Goal: Task Accomplishment & Management: Manage account settings

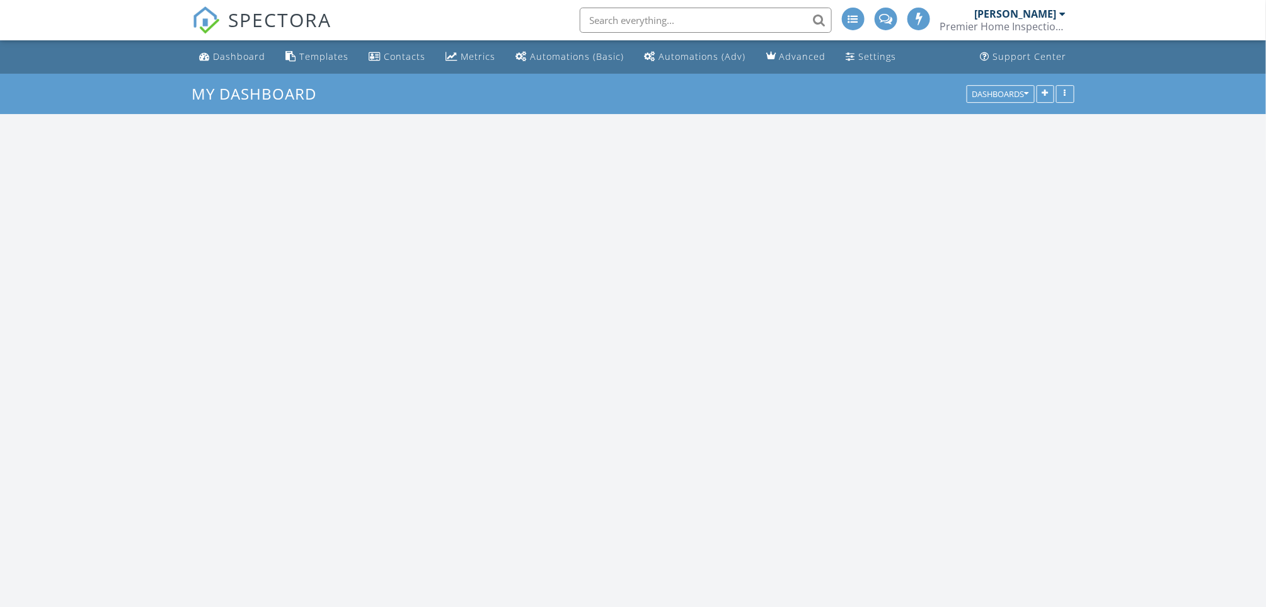
scroll to position [1550, 1292]
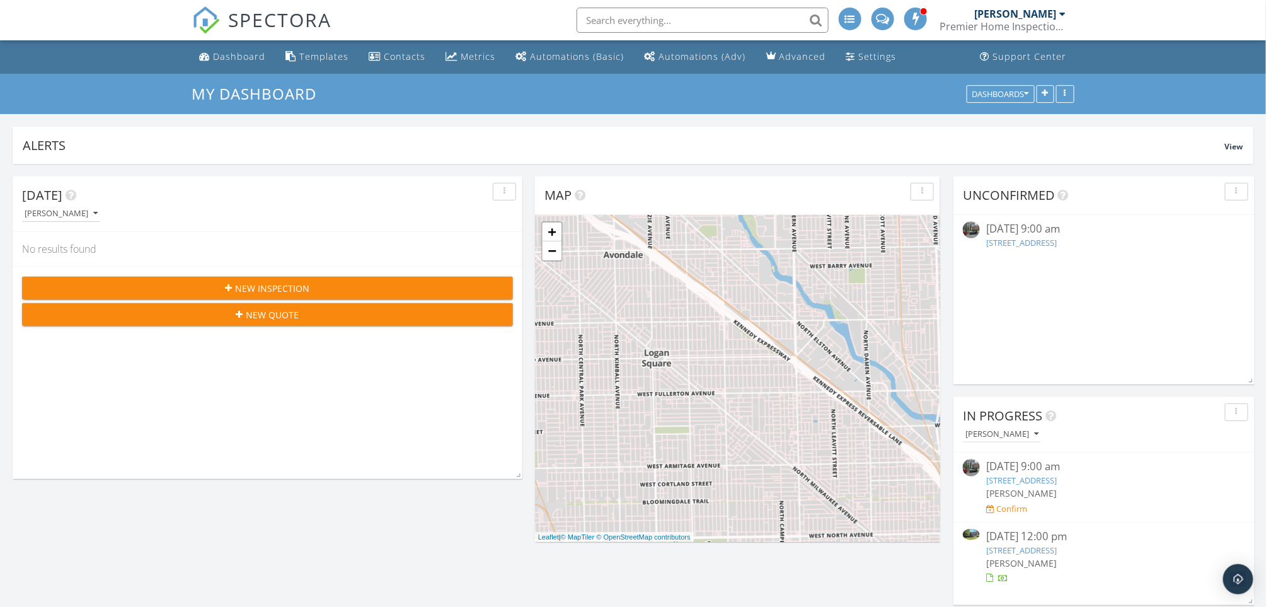
click at [1023, 548] on link "17707 71st Ave, Tinley Park, IL 60477" at bounding box center [1021, 549] width 71 height 11
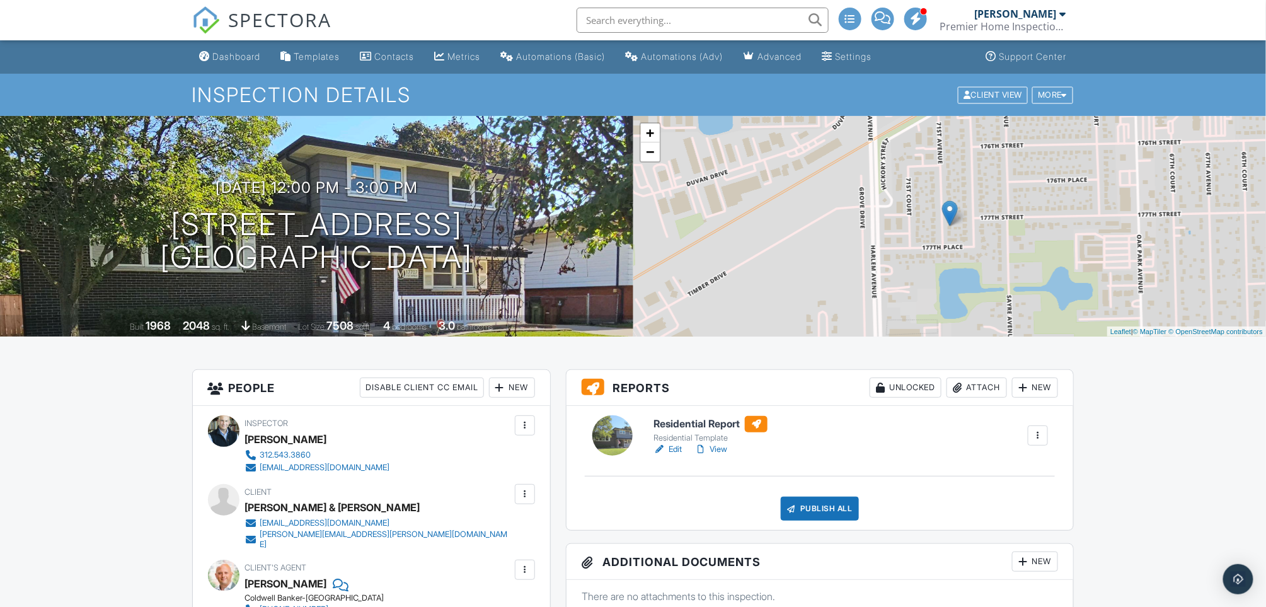
click at [675, 450] on link "Edit" at bounding box center [667, 449] width 28 height 13
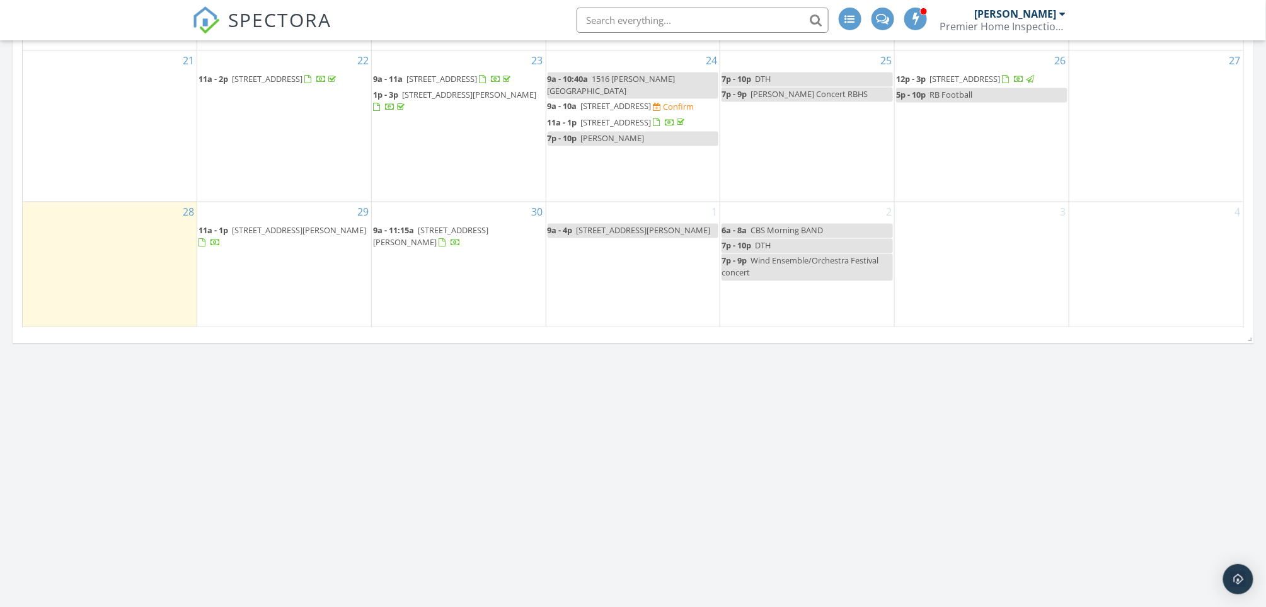
scroll to position [1092, 0]
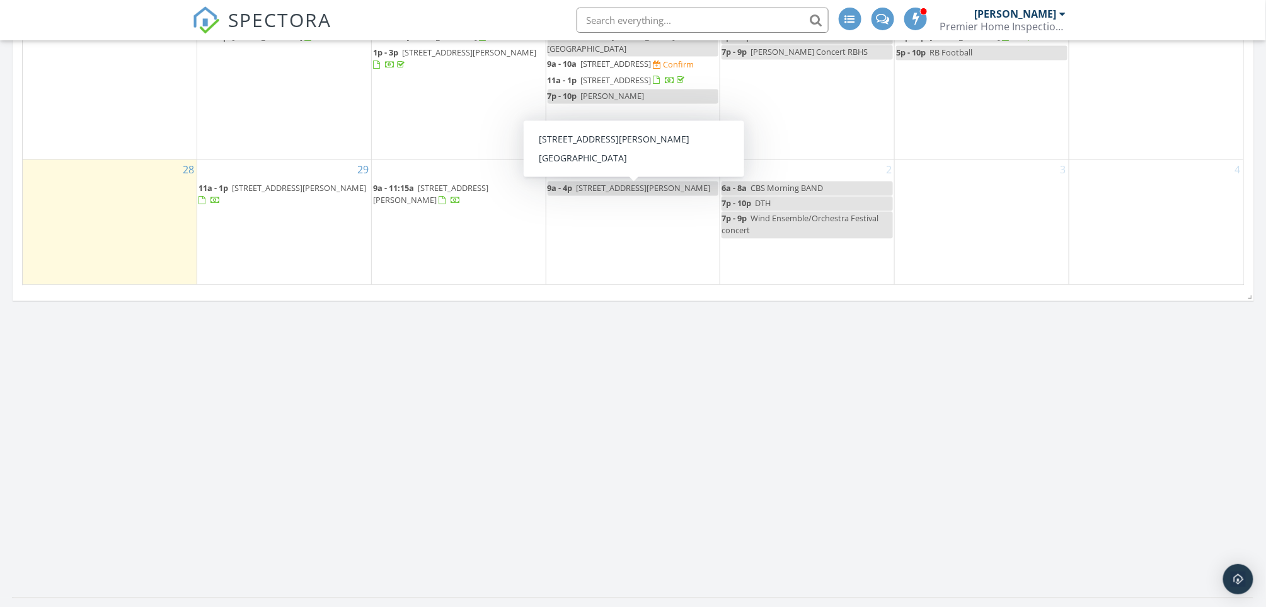
click at [599, 189] on span "4355 S. St. Lawerence" at bounding box center [643, 187] width 134 height 11
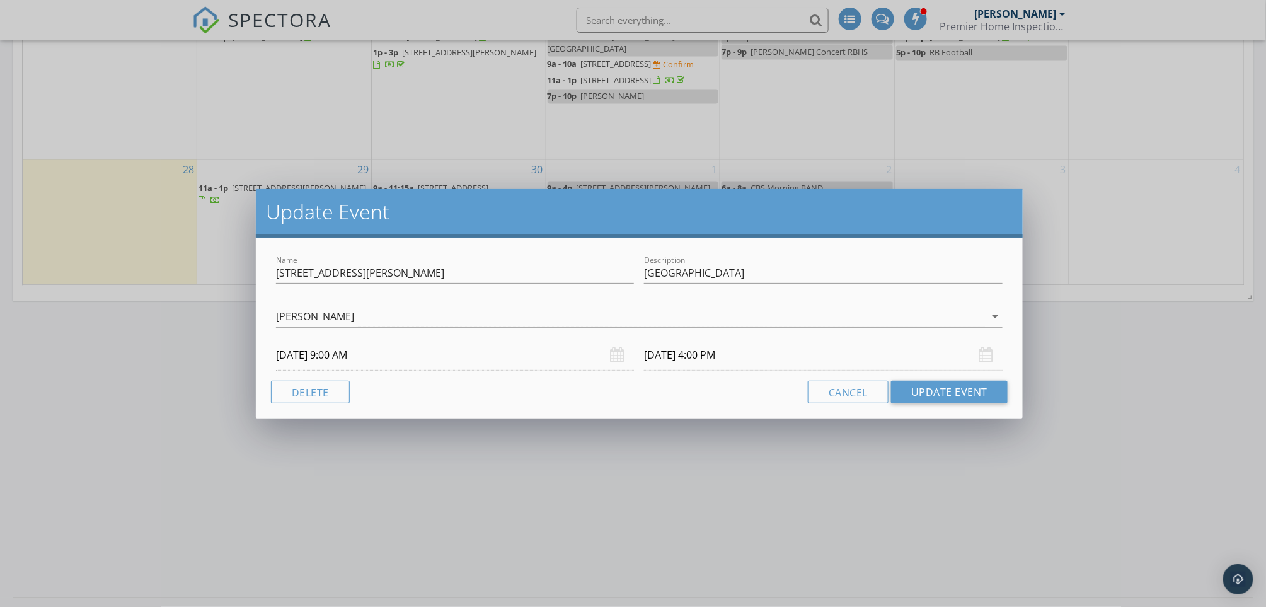
click at [361, 350] on input "10/01/2025 9:00 AM" at bounding box center [455, 355] width 358 height 31
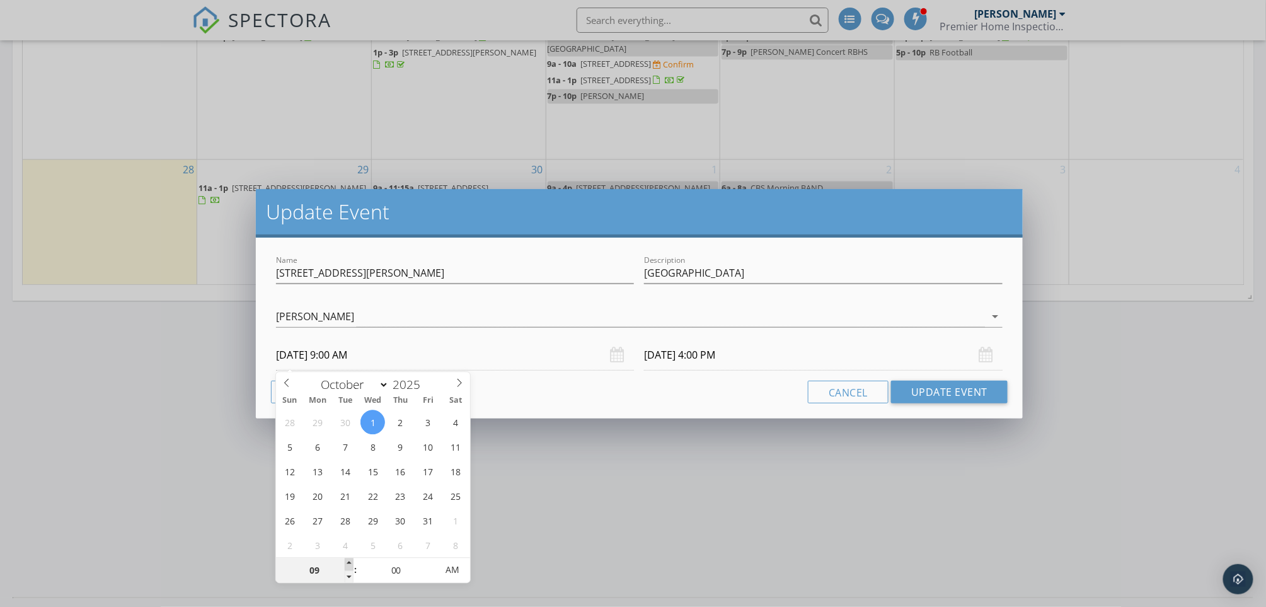
type input "10"
type input "10/01/2025 10:00 AM"
click at [348, 562] on span at bounding box center [349, 564] width 9 height 13
type input "10/01/2025 5:00 PM"
click at [938, 389] on button "Update Event" at bounding box center [949, 392] width 117 height 23
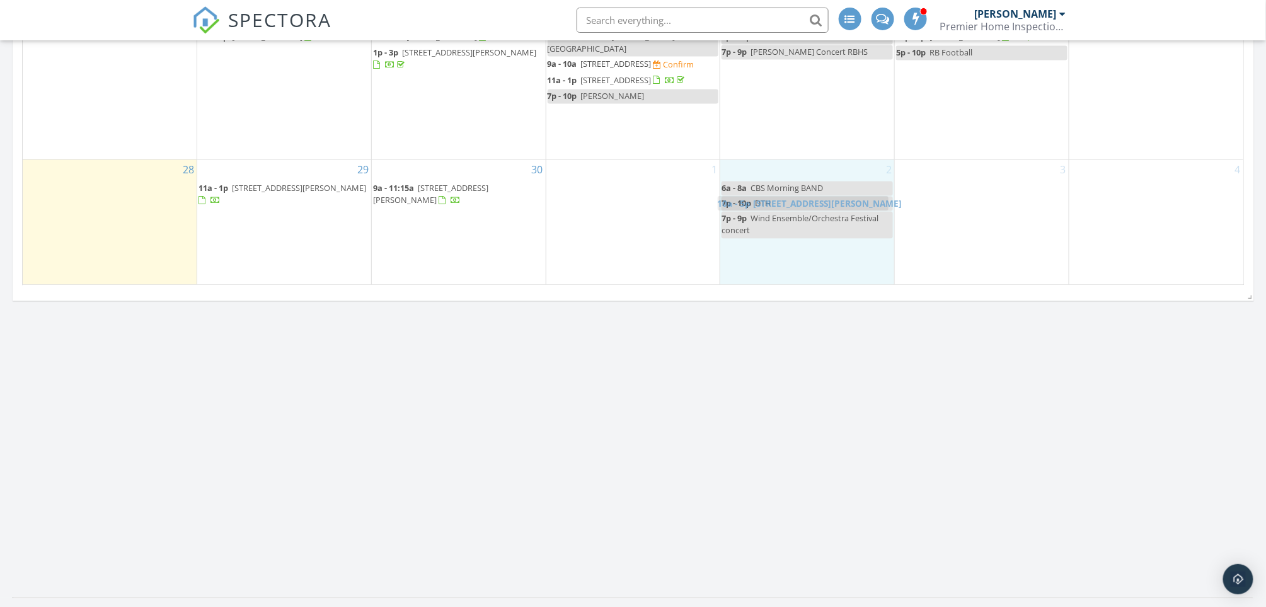
drag, startPoint x: 600, startPoint y: 188, endPoint x: 771, endPoint y: 200, distance: 170.6
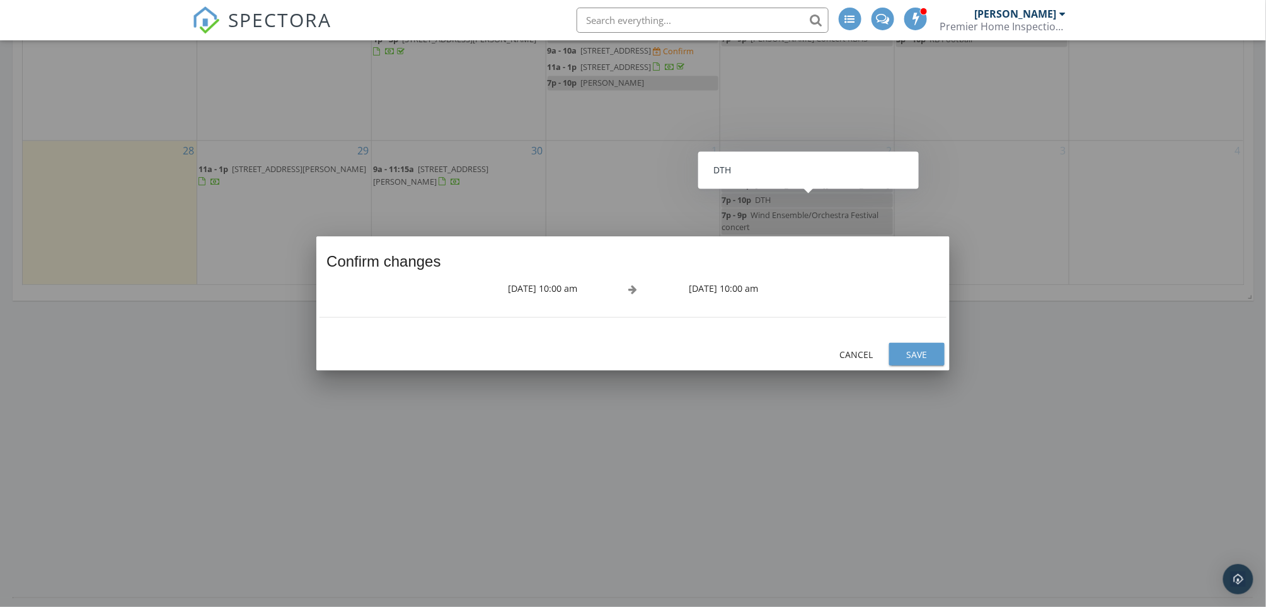
click at [923, 355] on div "Save" at bounding box center [916, 354] width 35 height 13
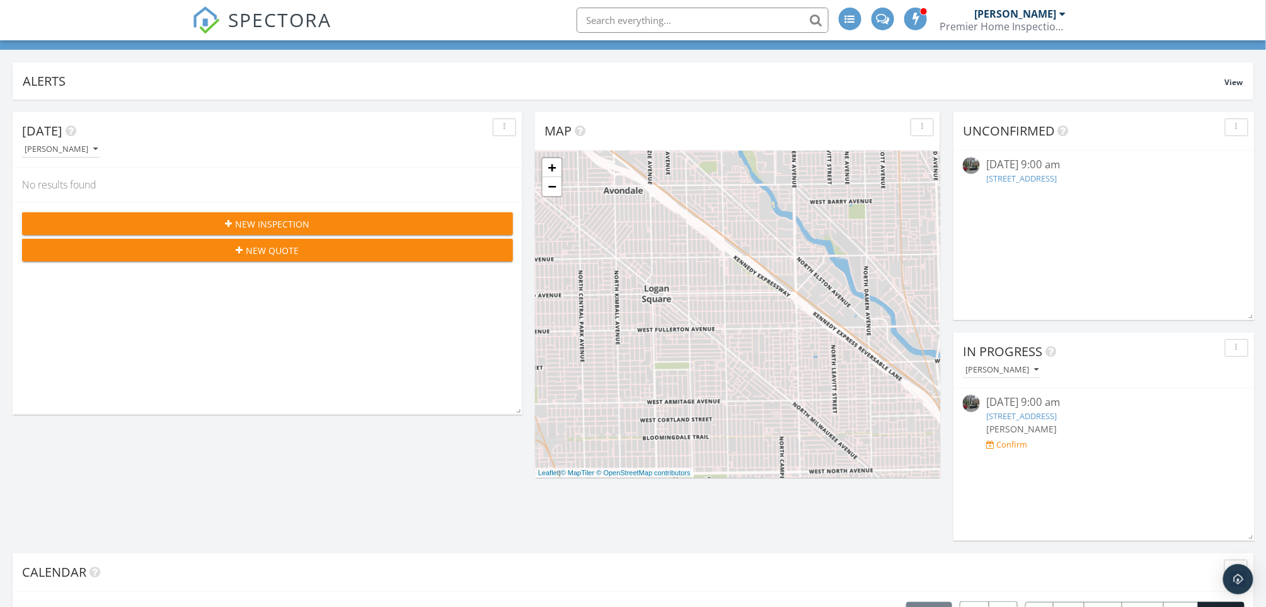
scroll to position [0, 0]
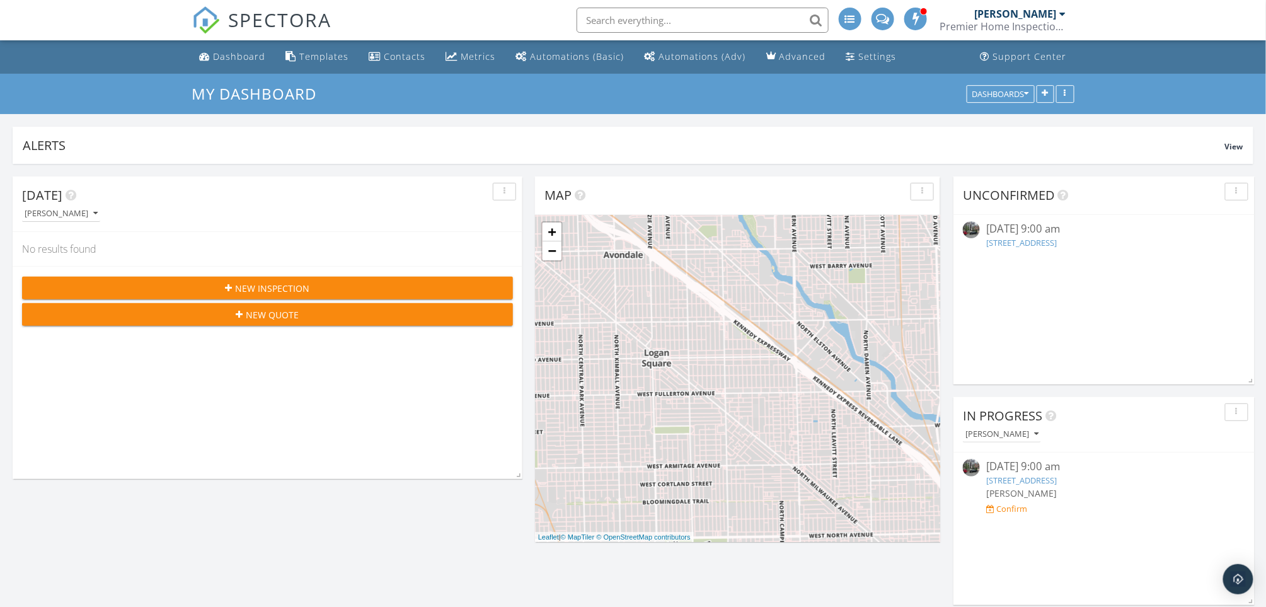
click at [280, 283] on span "New Inspection" at bounding box center [273, 288] width 74 height 13
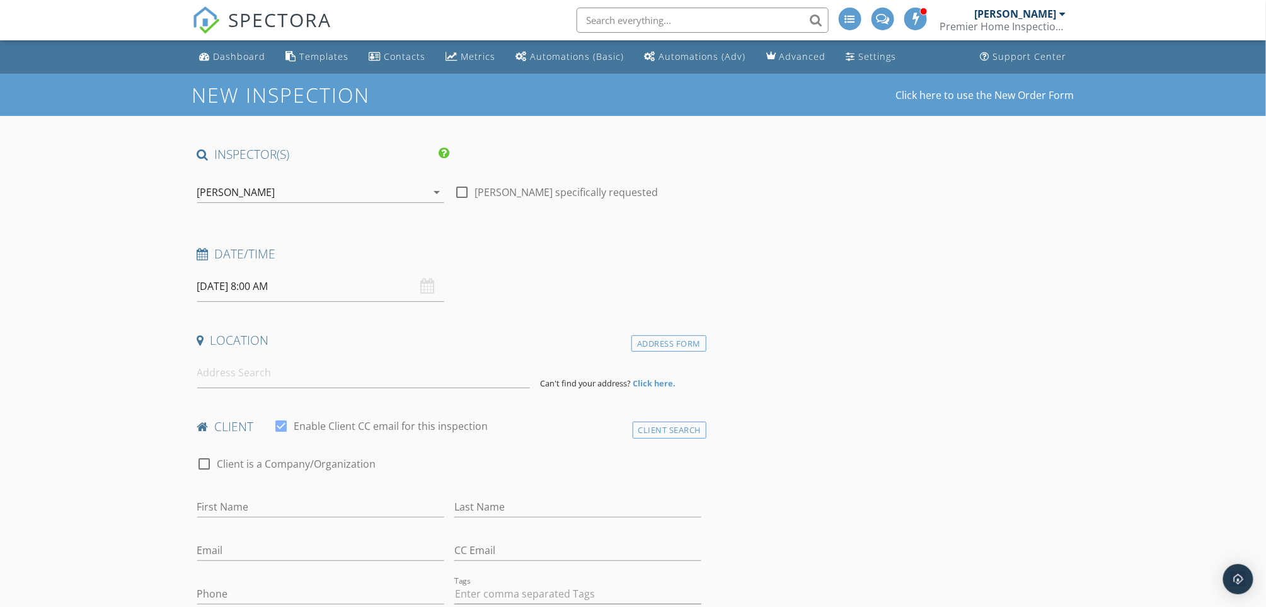
click at [306, 284] on input "09/29/2025 8:00 AM" at bounding box center [320, 286] width 247 height 31
select select "9"
type input "10/02/2025 8:00 AM"
type input "09"
type input "10/02/2025 9:00 AM"
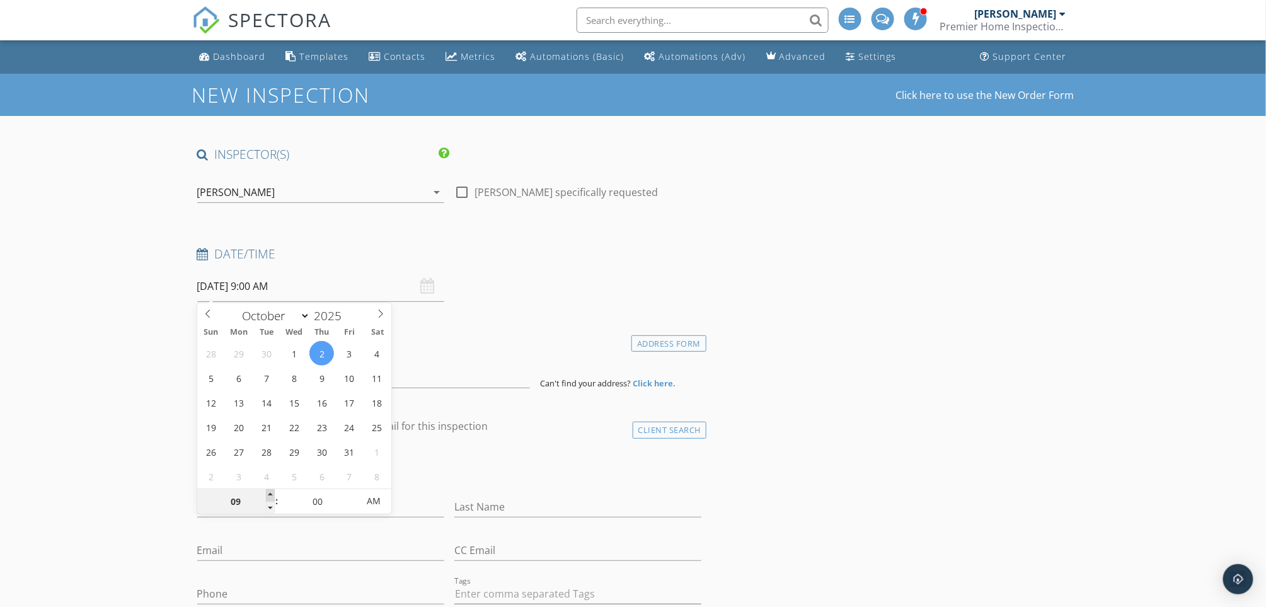
click at [270, 493] on span at bounding box center [270, 495] width 9 height 13
type input "10"
type input "10/02/2025 10:00 AM"
click at [270, 493] on span at bounding box center [270, 495] width 9 height 13
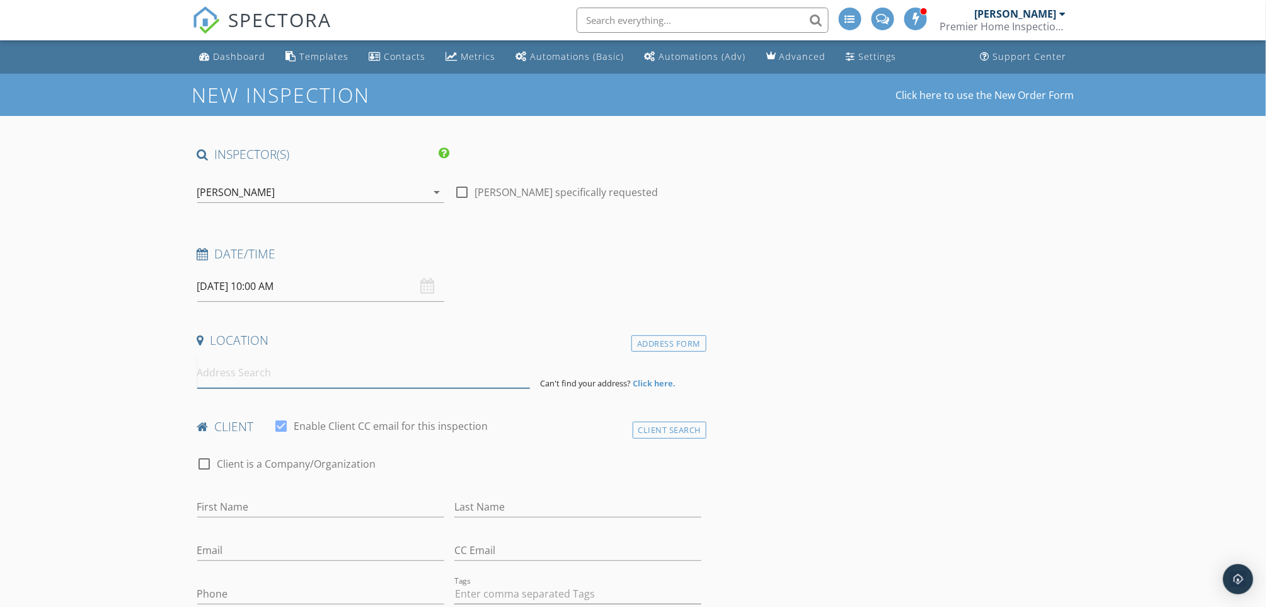
click at [319, 379] on input at bounding box center [363, 372] width 333 height 31
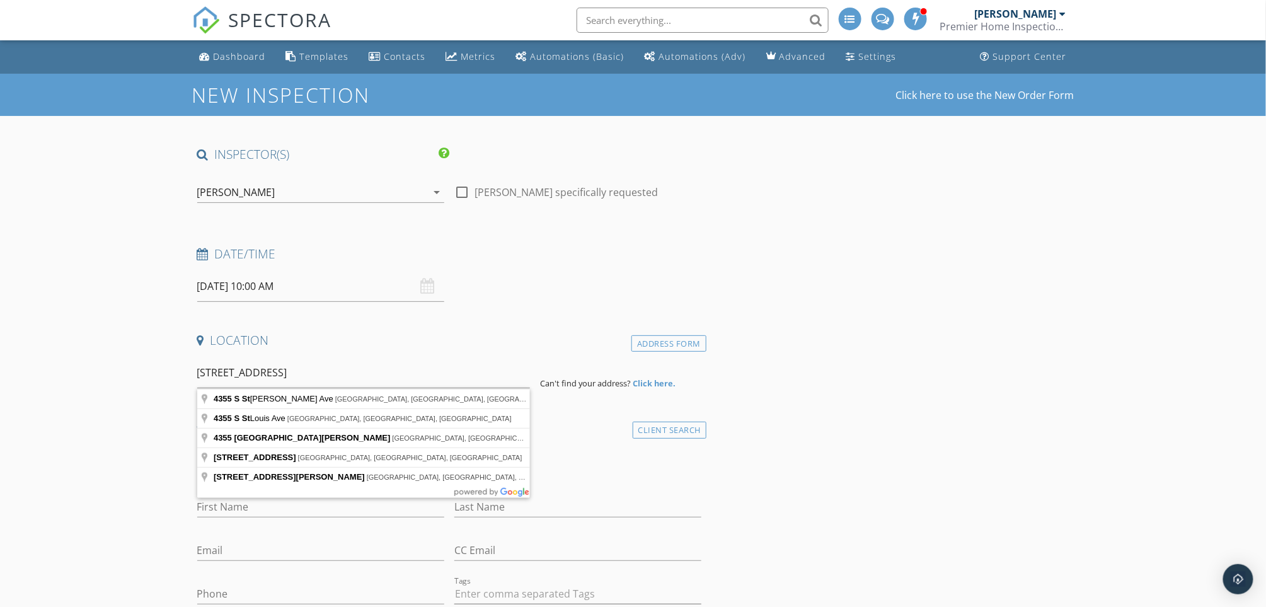
type input "4355 S St Lawrence Ave, Chicago, IL, USA"
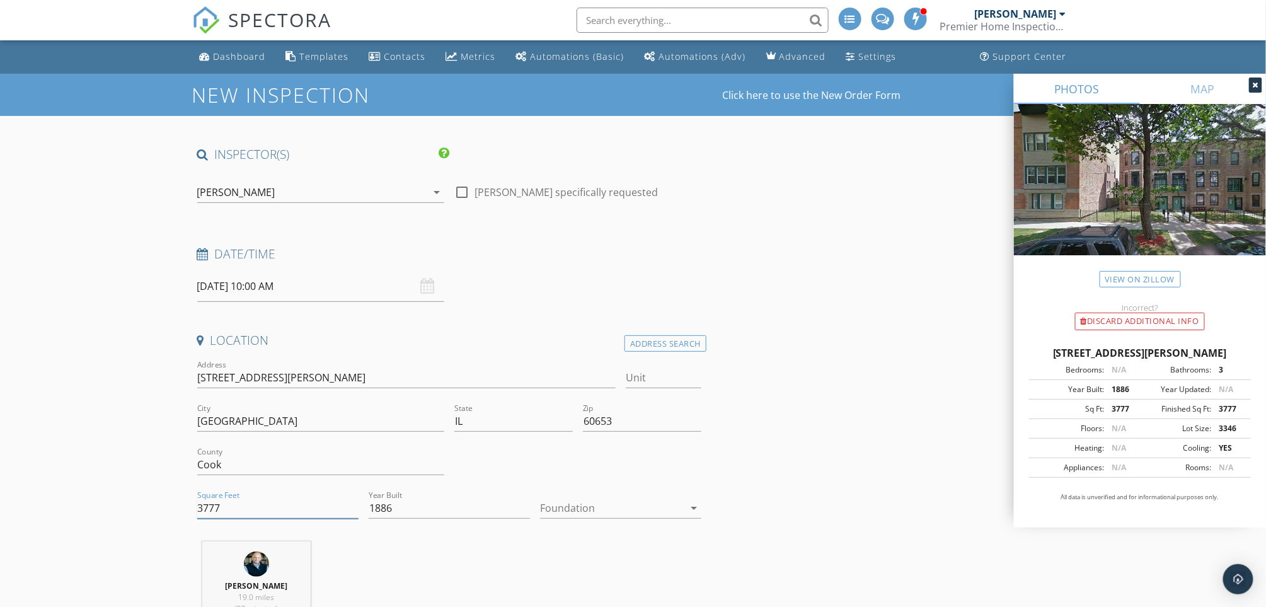
click at [269, 505] on input "3777" at bounding box center [277, 508] width 161 height 21
type input "3"
type input "9993"
click at [426, 512] on input "1886" at bounding box center [449, 508] width 161 height 21
type input "1"
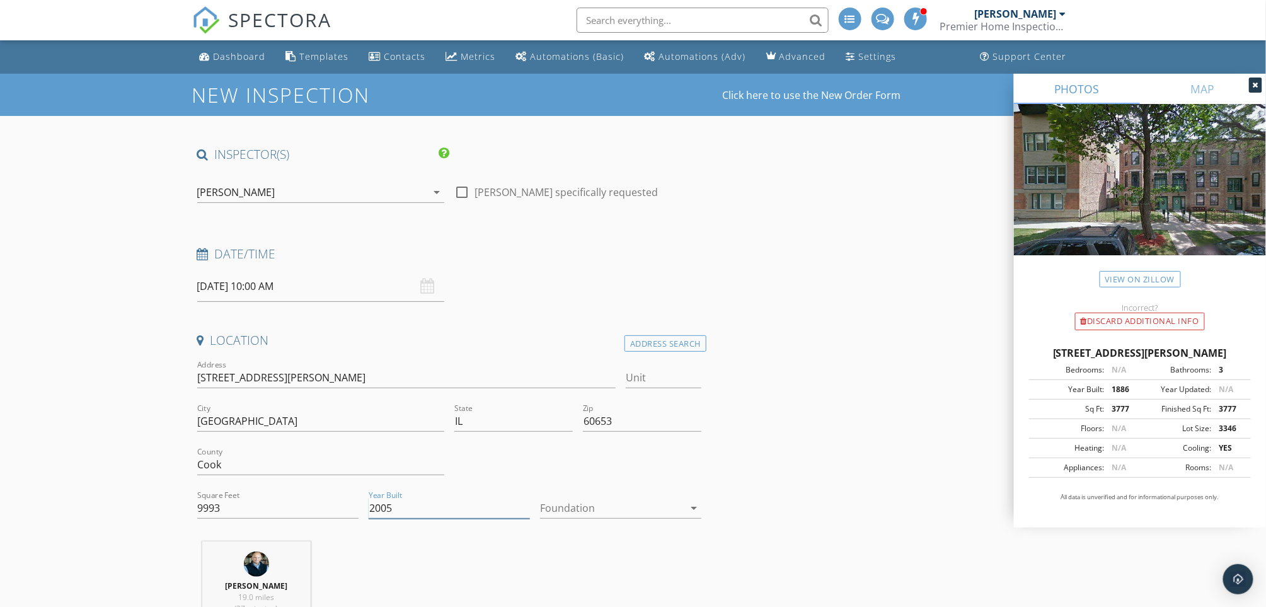
type input "2005"
click at [697, 506] on icon "arrow_drop_down" at bounding box center [693, 507] width 15 height 15
click at [638, 515] on div "Basement" at bounding box center [620, 523] width 141 height 30
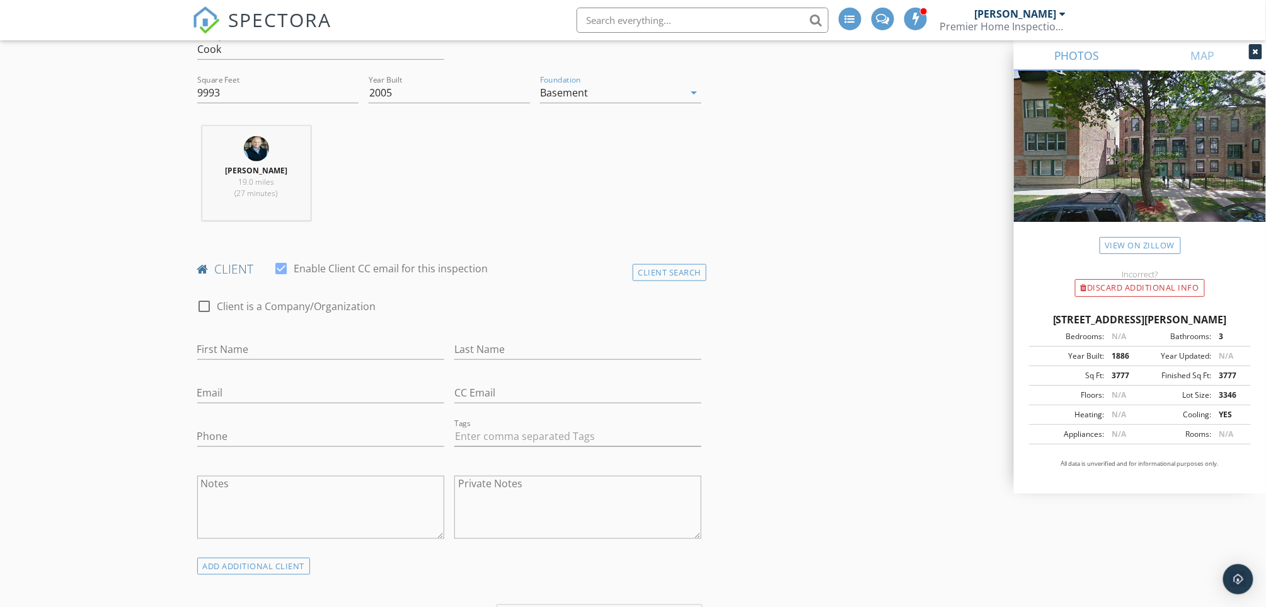
scroll to position [420, 0]
click at [373, 340] on input "First Name" at bounding box center [320, 345] width 247 height 21
type input "[PERSON_NAME]"
click at [396, 376] on div "Email" at bounding box center [320, 390] width 247 height 41
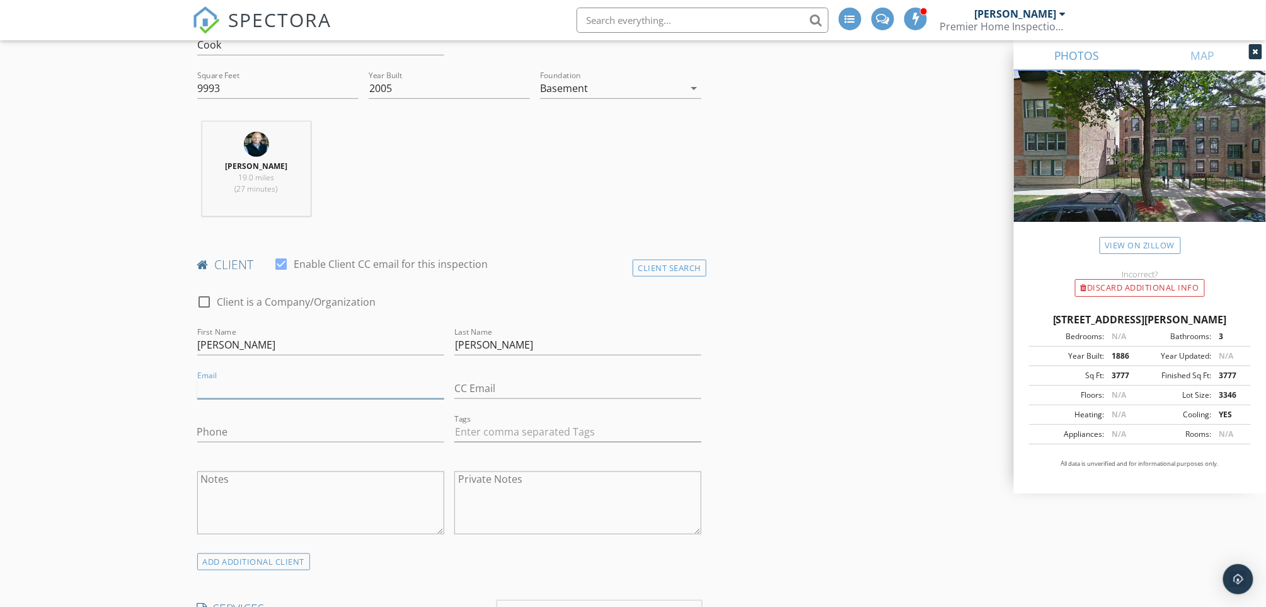
click at [227, 387] on input "Email" at bounding box center [320, 388] width 247 height 21
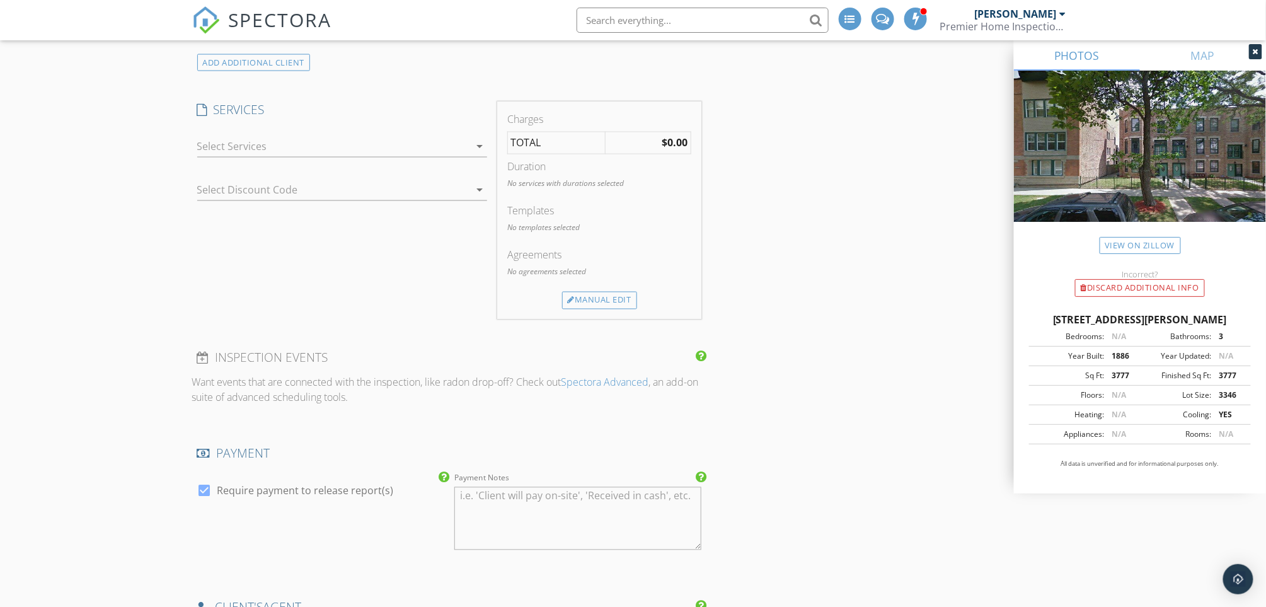
scroll to position [924, 0]
type input "[EMAIL_ADDRESS][DOMAIN_NAME]"
click at [481, 141] on icon "arrow_drop_down" at bounding box center [479, 141] width 15 height 15
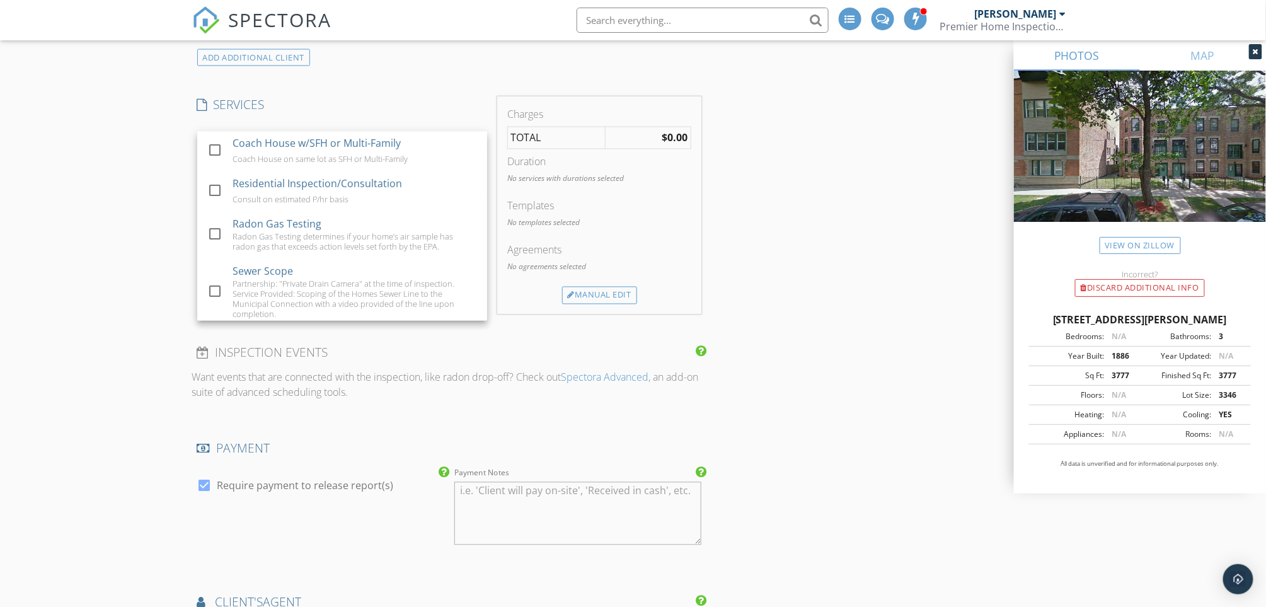
scroll to position [103, 0]
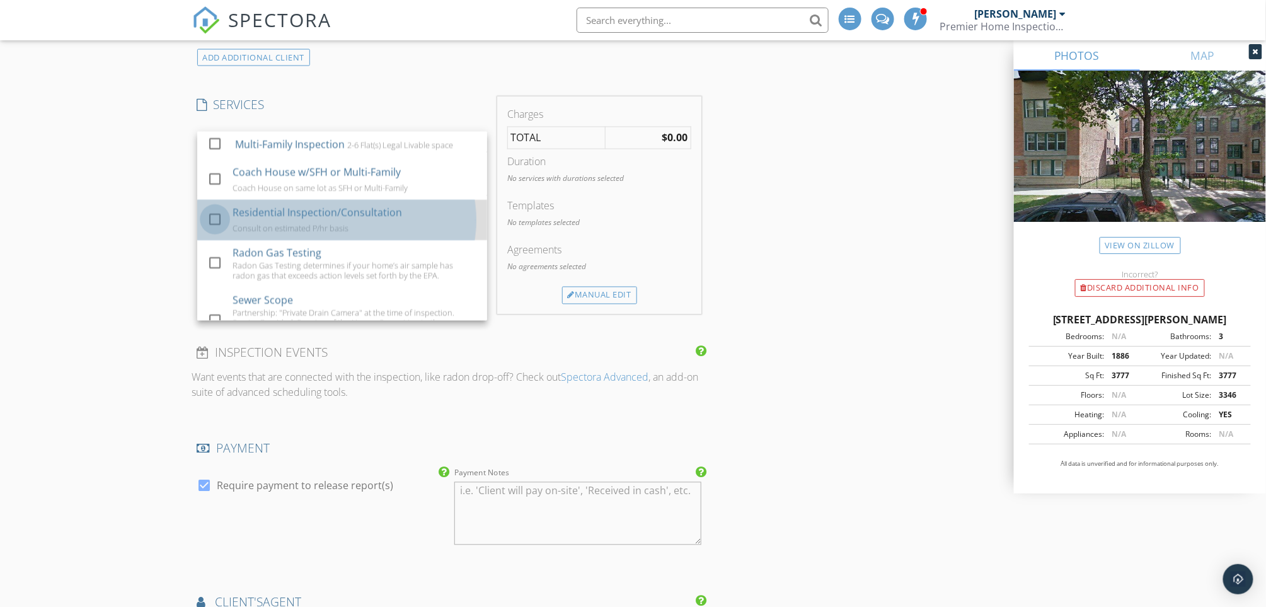
click at [214, 218] on div at bounding box center [214, 219] width 21 height 21
checkbox input "false"
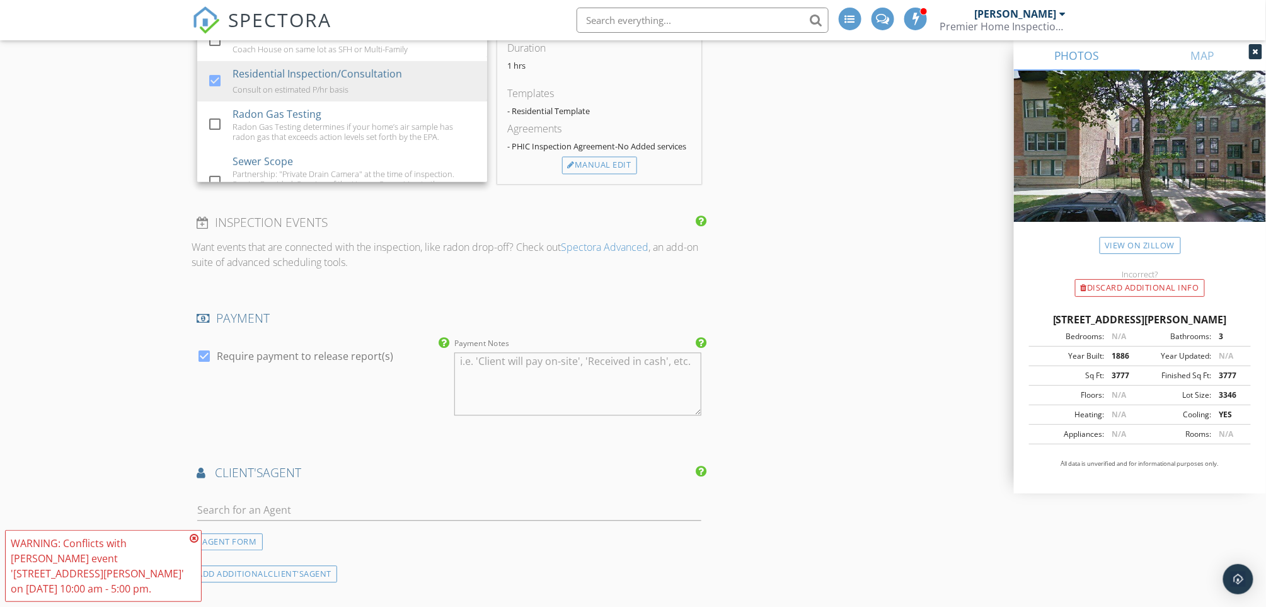
scroll to position [1092, 0]
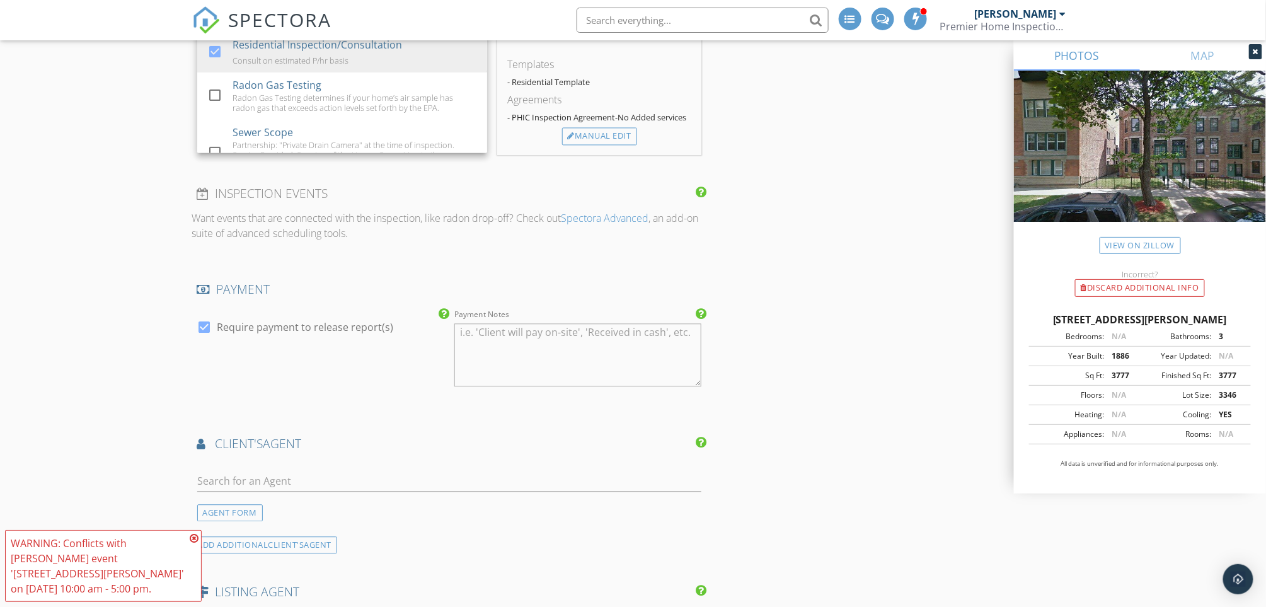
click at [193, 534] on icon at bounding box center [194, 538] width 9 height 10
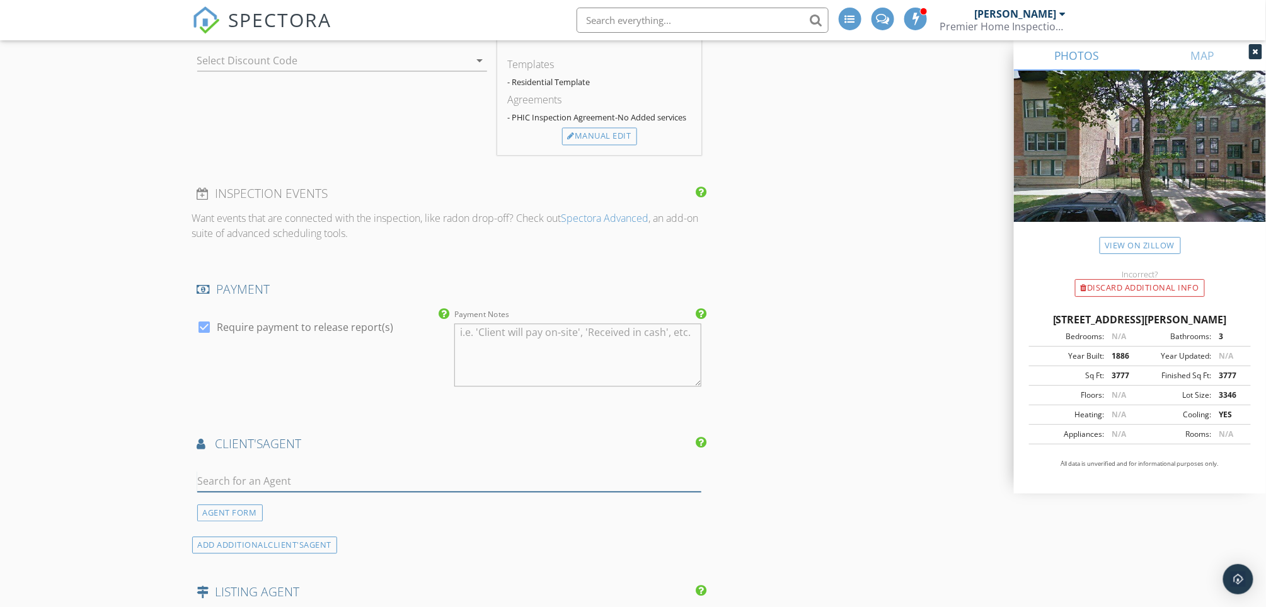
click at [432, 476] on input "text" at bounding box center [449, 481] width 505 height 21
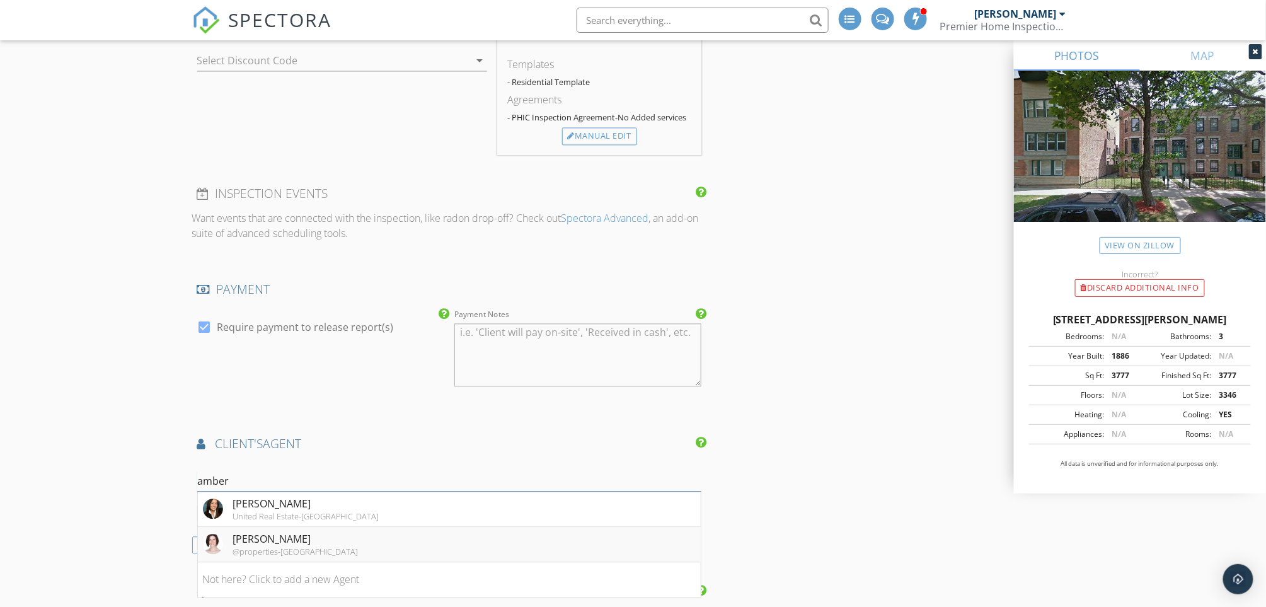
type input "amber"
click at [287, 546] on div "@properties-[GEOGRAPHIC_DATA]" at bounding box center [295, 551] width 125 height 10
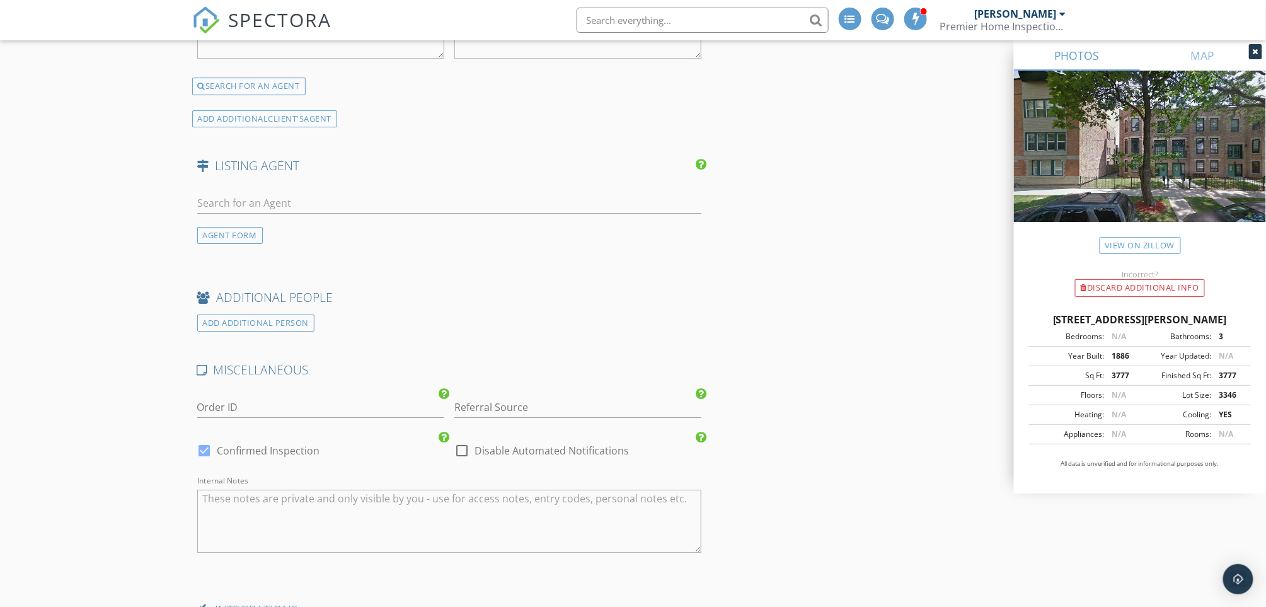
scroll to position [1764, 0]
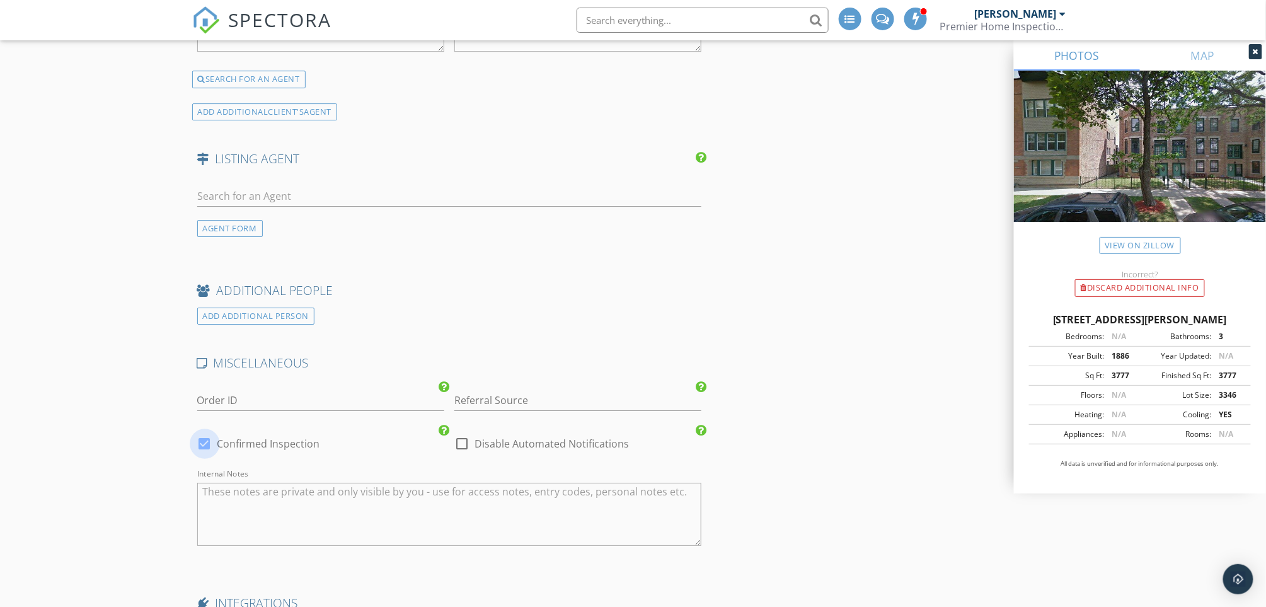
click at [209, 438] on div at bounding box center [204, 443] width 21 height 21
checkbox input "false"
checkbox input "true"
click at [533, 405] on input "Referral Source" at bounding box center [577, 400] width 247 height 21
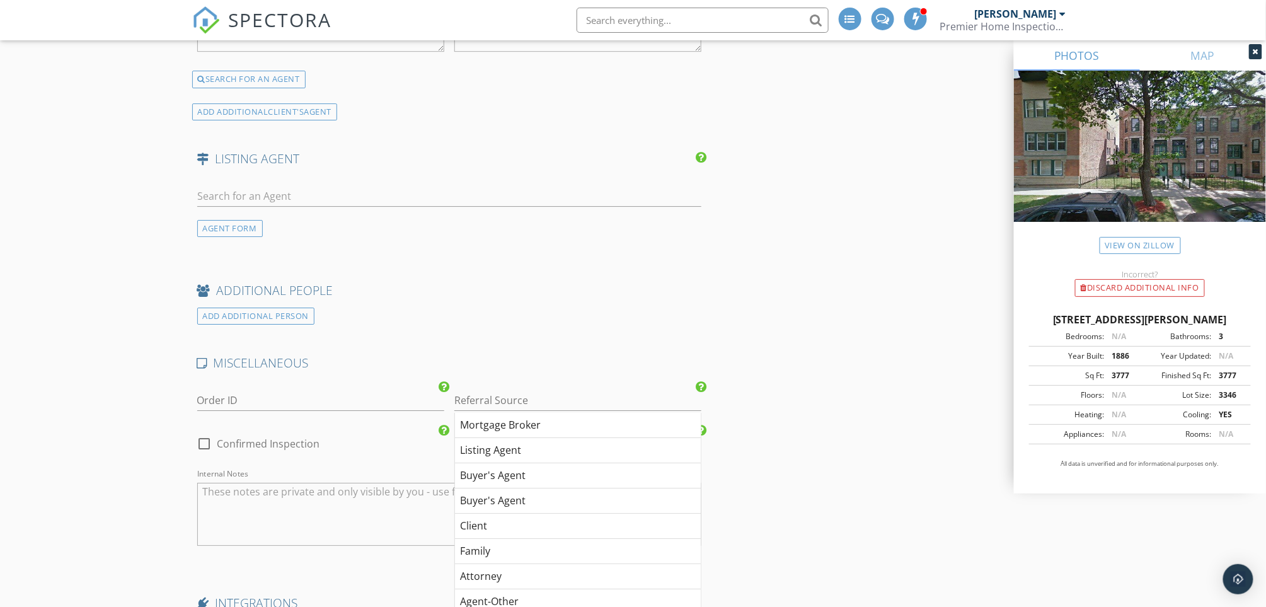
click at [479, 477] on div "Buyer's Agent" at bounding box center [578, 475] width 246 height 25
type input "Buyer's Agent"
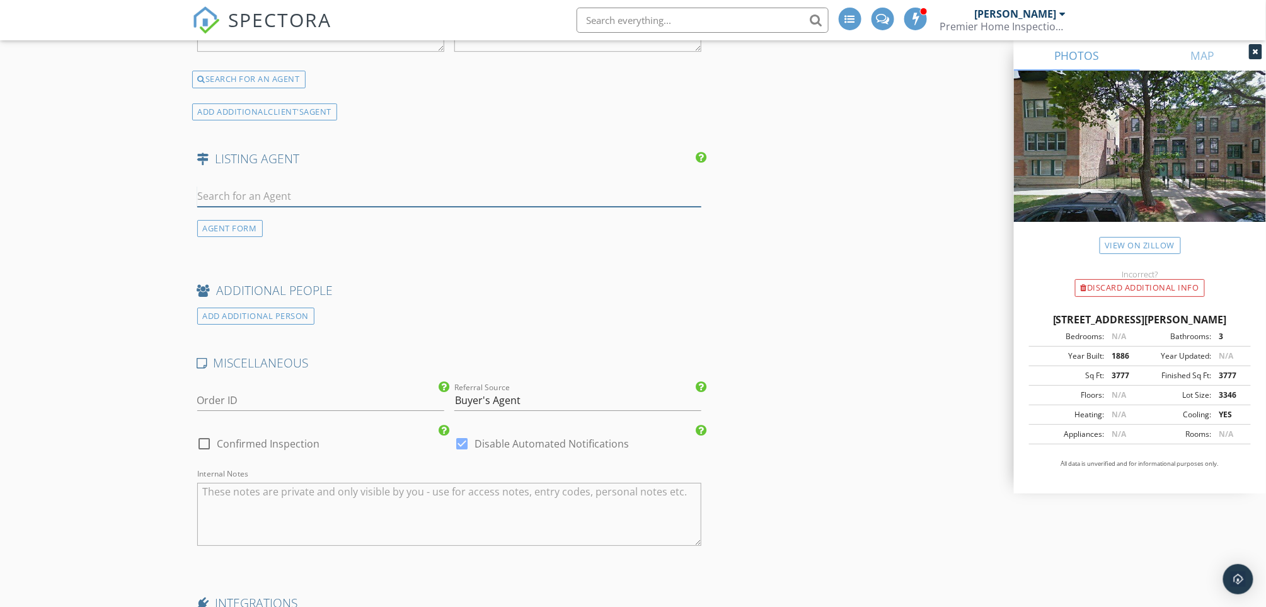
click at [328, 190] on input "text" at bounding box center [449, 196] width 505 height 21
type input "s"
click at [243, 226] on div "AGENT FORM" at bounding box center [230, 228] width 66 height 17
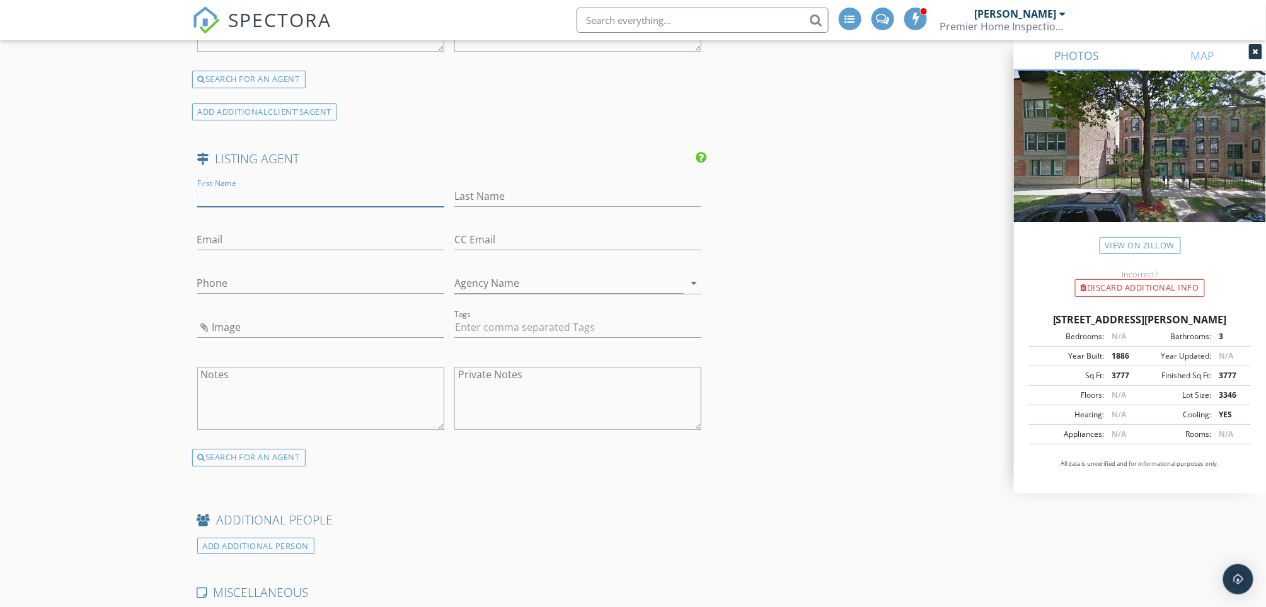
click at [299, 199] on input "First Name" at bounding box center [320, 196] width 247 height 21
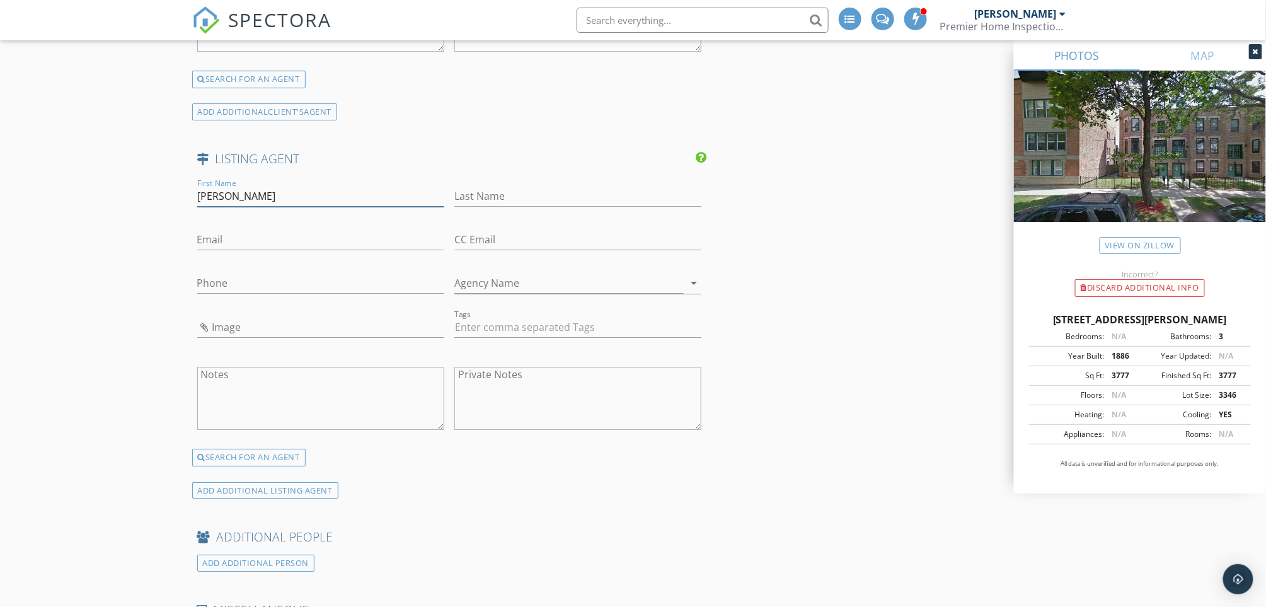
type input "Michael"
type input "Scanlon"
click at [532, 291] on input "Agency Name" at bounding box center [568, 283] width 229 height 21
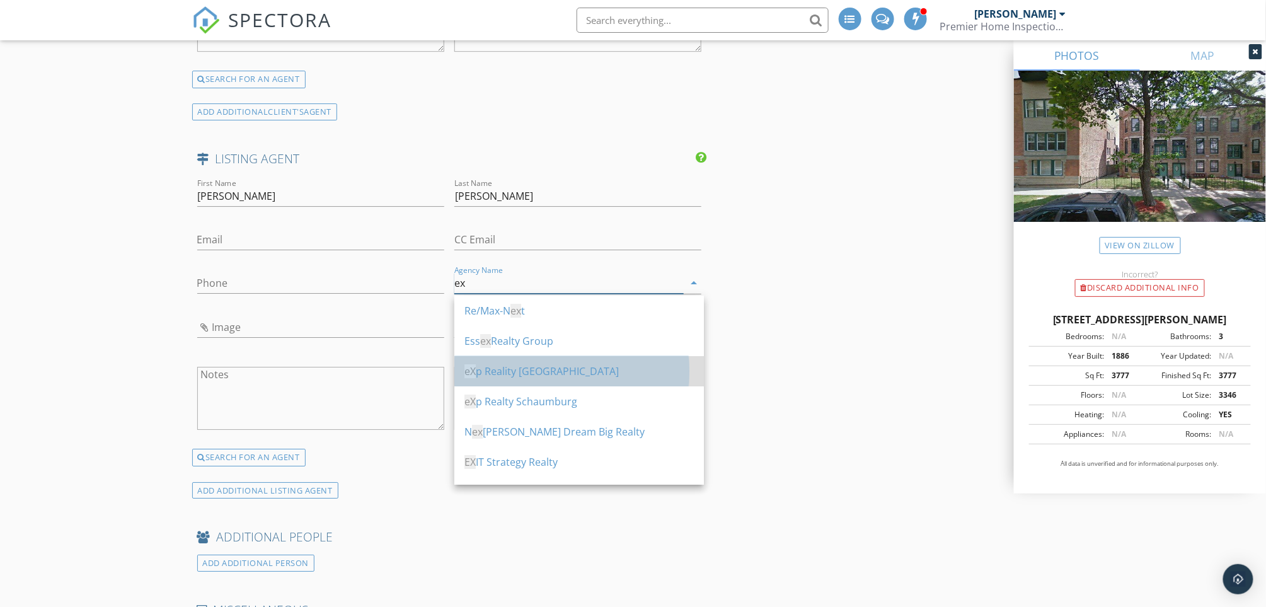
click at [505, 371] on div "eX p Reality Chicago" at bounding box center [578, 371] width 229 height 15
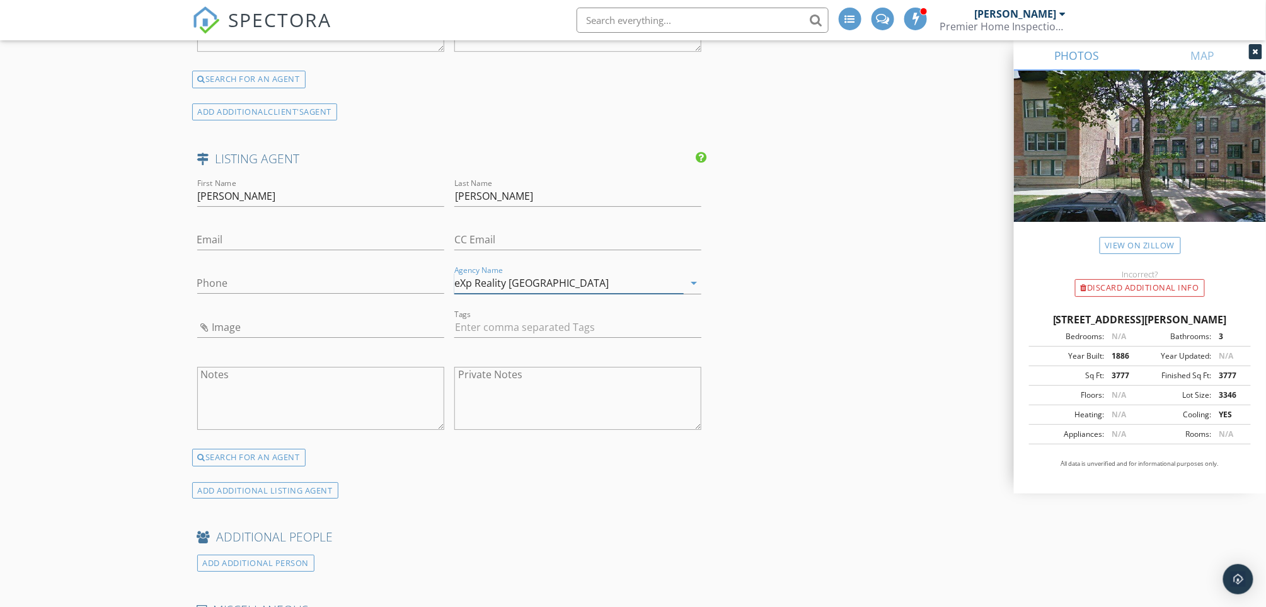
type input "eXp Reality Chicago"
click at [255, 278] on input "Phone" at bounding box center [320, 283] width 247 height 21
paste input "312-488-9525"
type input "312-488-9525"
click at [289, 238] on input "Email" at bounding box center [320, 239] width 247 height 21
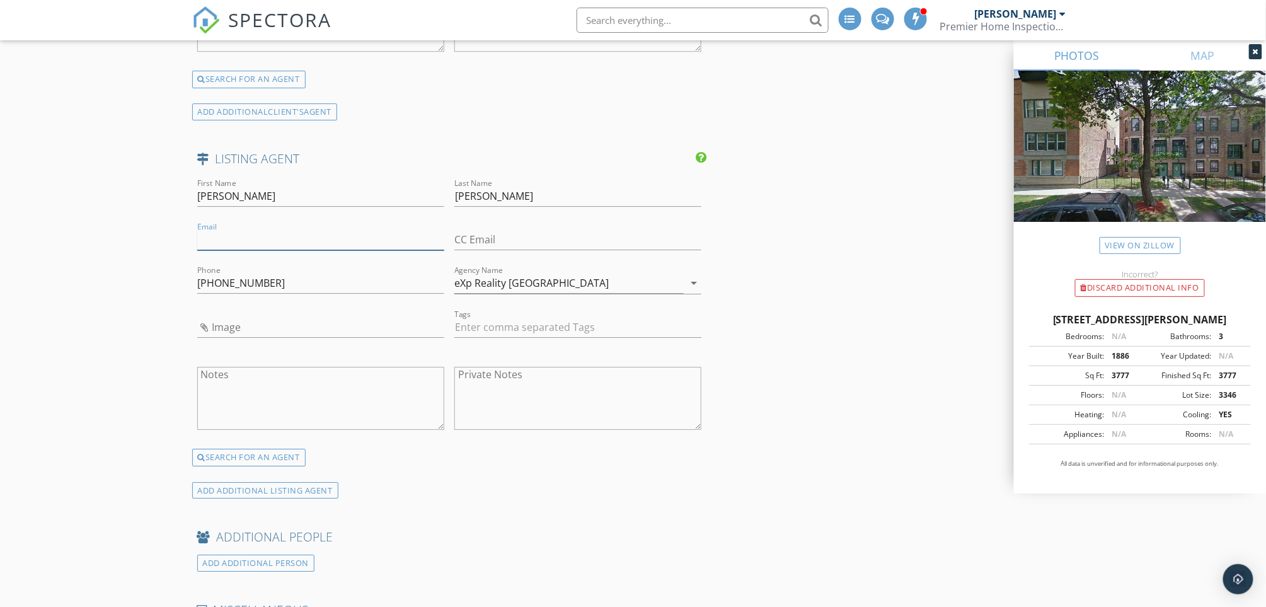
paste input "michael.scanlon@exprealty.com"
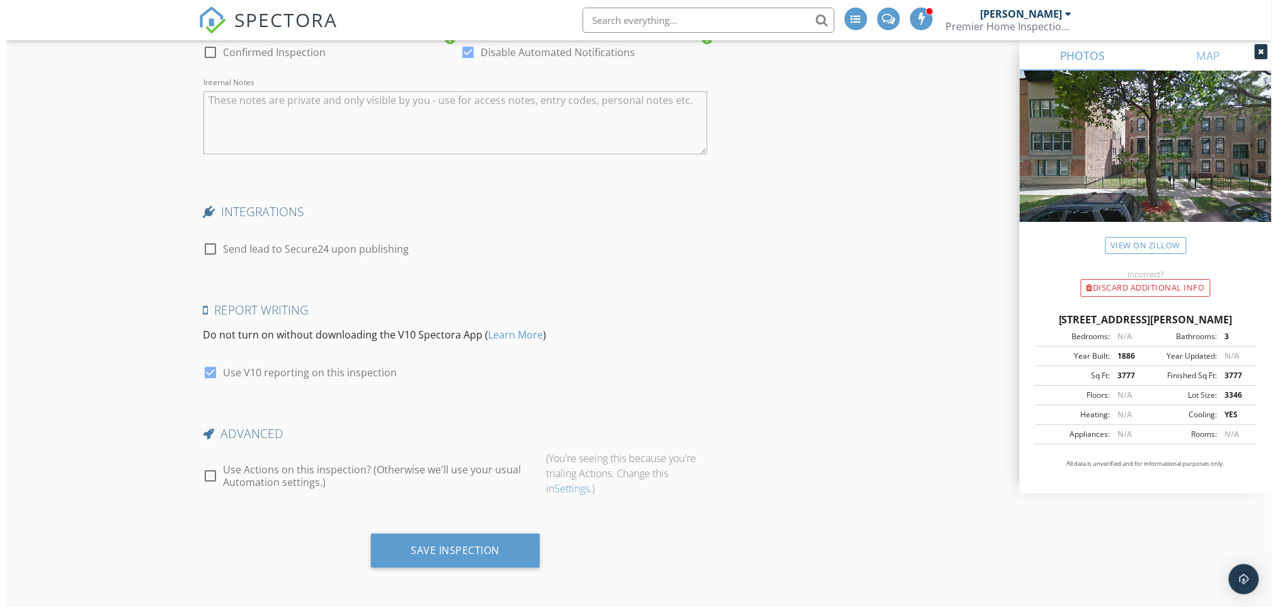
scroll to position [2404, 0]
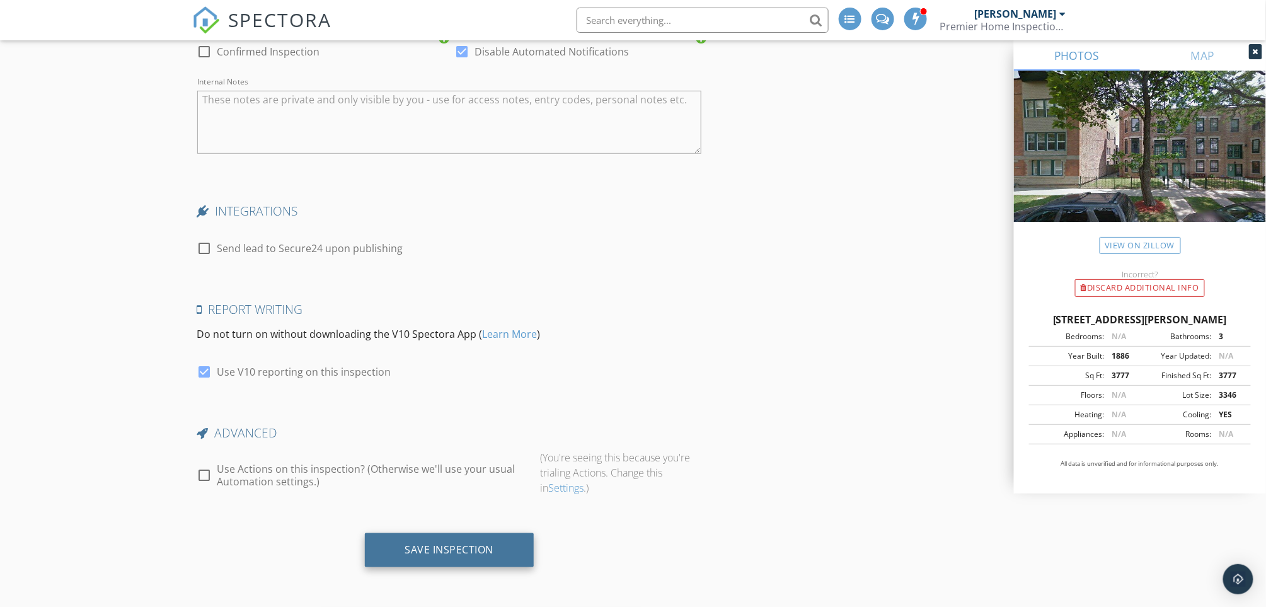
type input "michael.scanlon@exprealty.com"
click at [482, 546] on div "Save Inspection" at bounding box center [449, 549] width 89 height 13
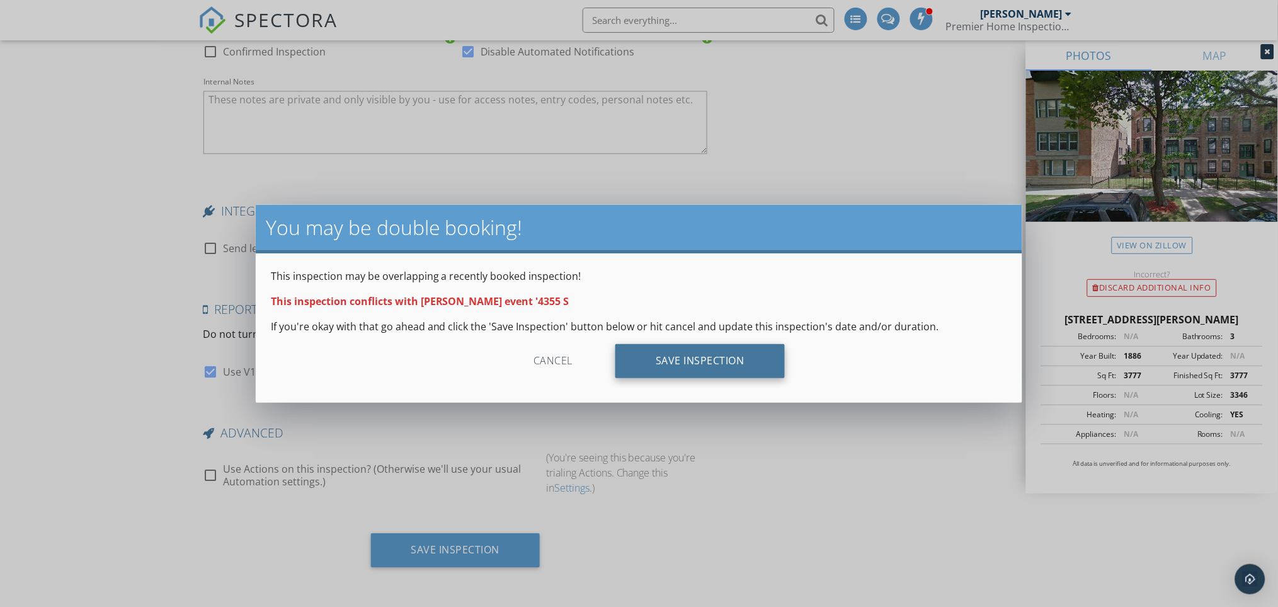
click at [701, 358] on div "Save Inspection" at bounding box center [700, 361] width 169 height 34
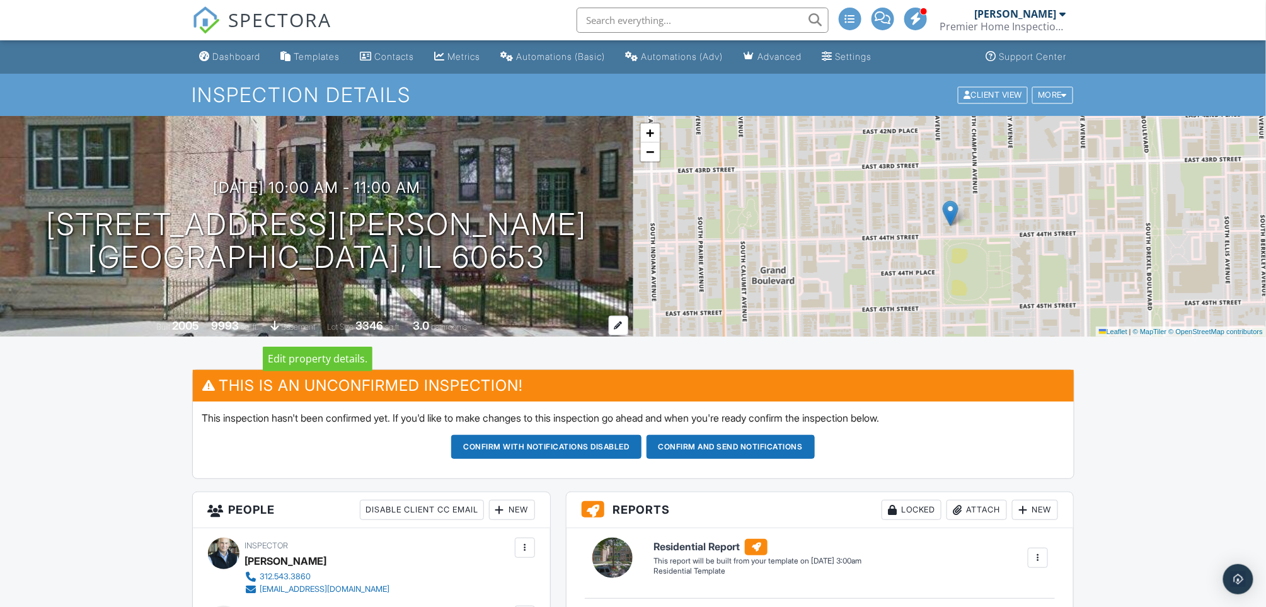
click at [620, 323] on div at bounding box center [619, 326] width 20 height 20
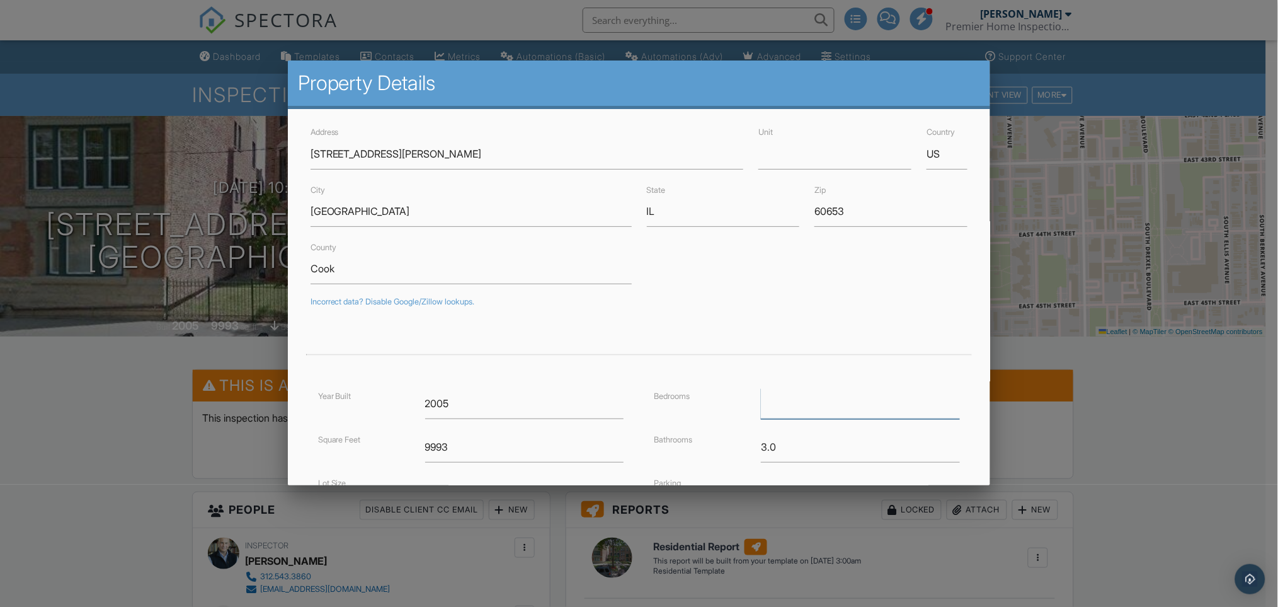
click at [807, 398] on input "number" at bounding box center [860, 403] width 199 height 31
type input "23"
click at [782, 445] on input "3.0" at bounding box center [860, 447] width 199 height 31
type input "3"
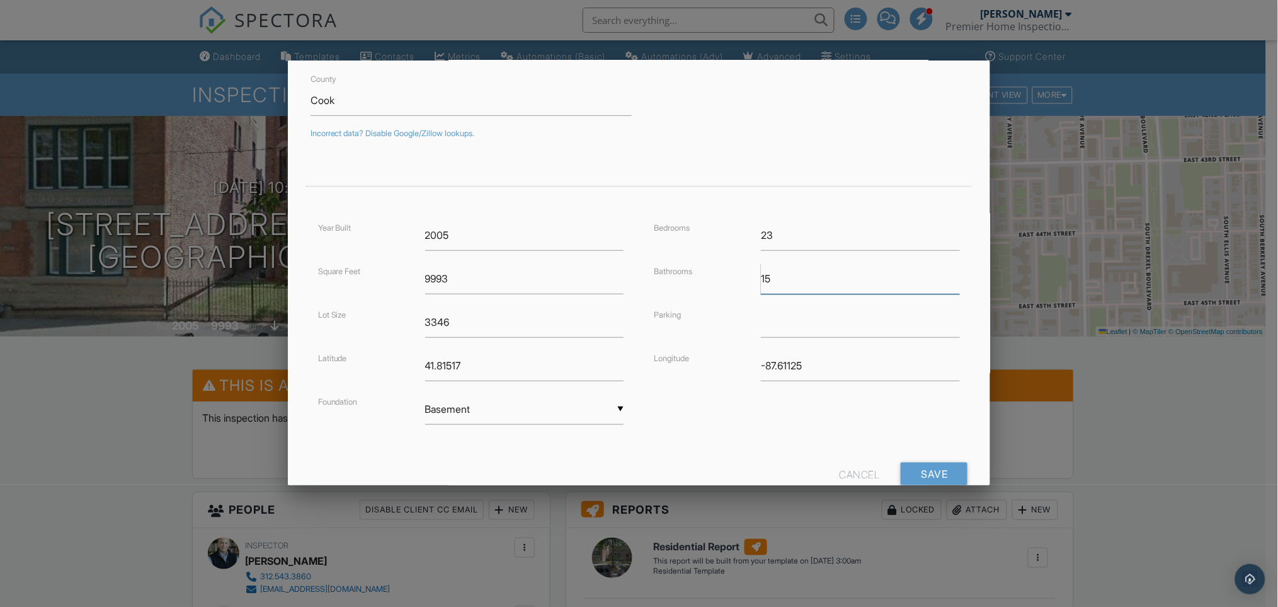
scroll to position [205, 0]
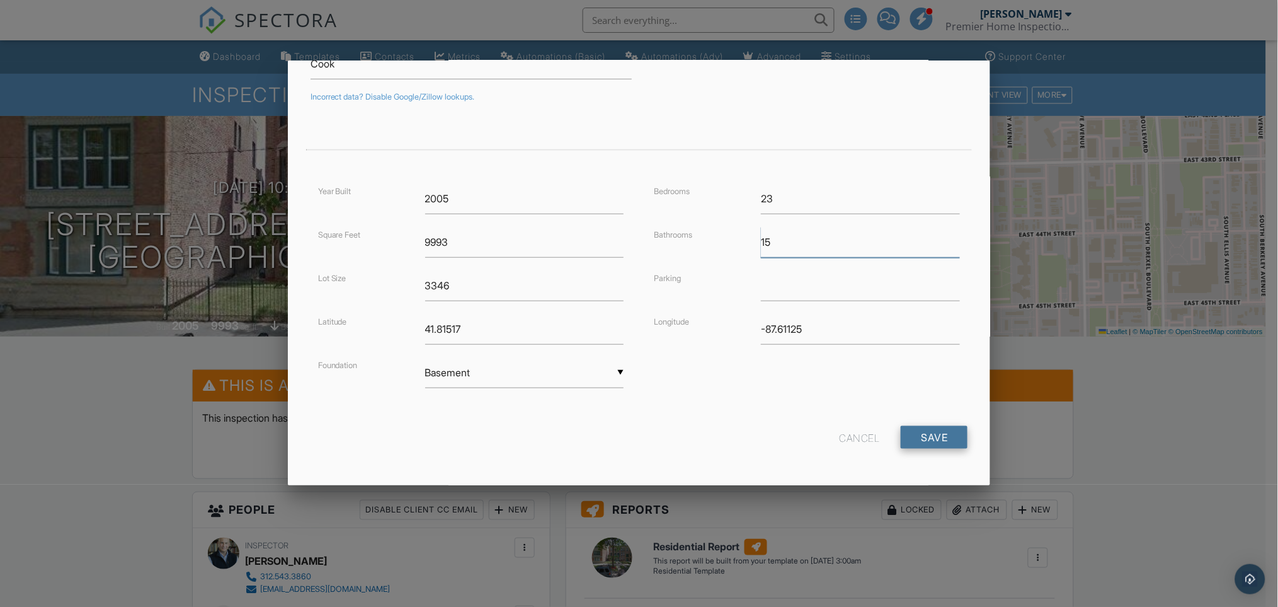
type input "15"
click at [936, 435] on input "Save" at bounding box center [934, 437] width 67 height 23
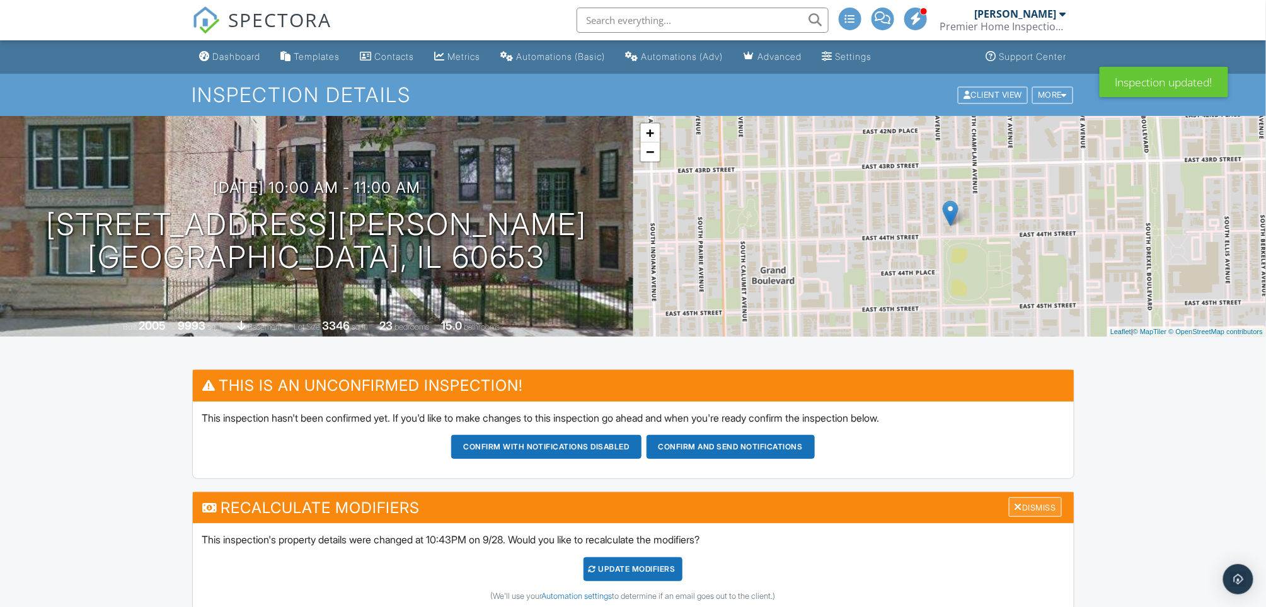
click at [1033, 503] on div "Dismiss" at bounding box center [1035, 507] width 53 height 20
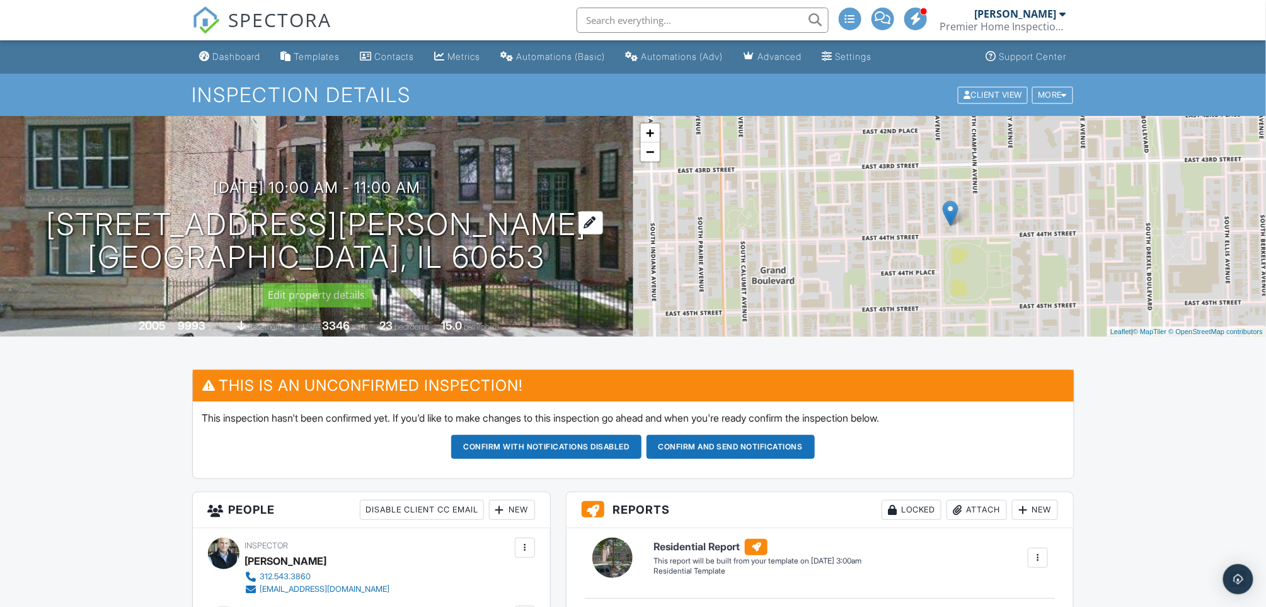
click at [578, 219] on div at bounding box center [590, 222] width 25 height 23
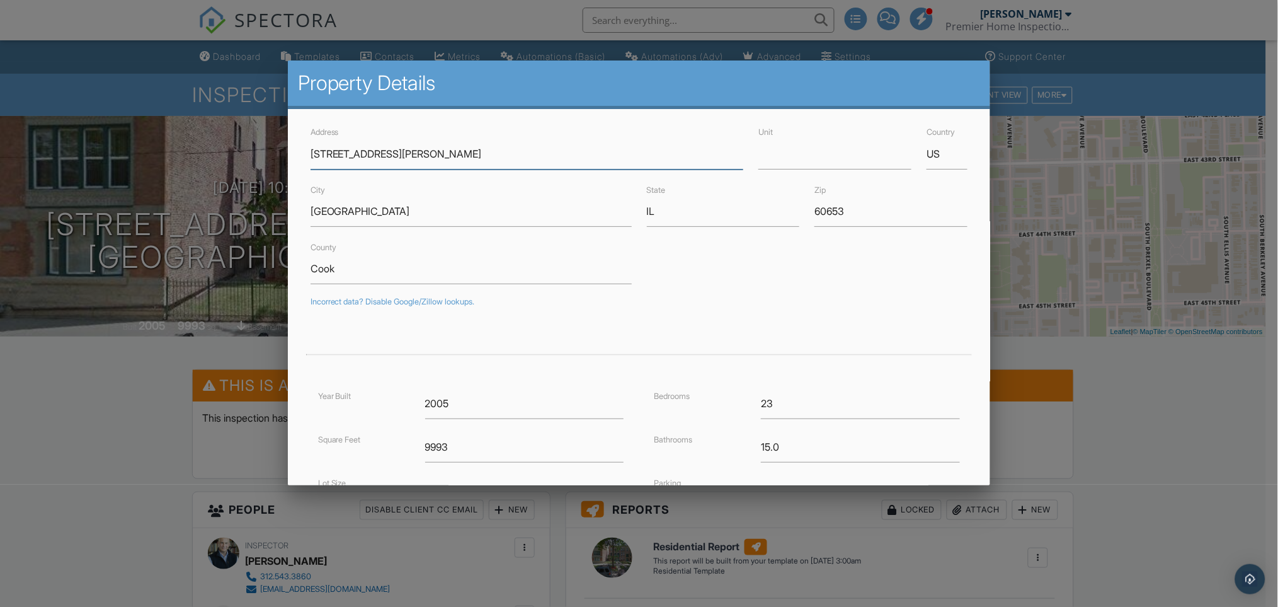
click at [344, 154] on input "[STREET_ADDRESS][PERSON_NAME]" at bounding box center [527, 154] width 433 height 31
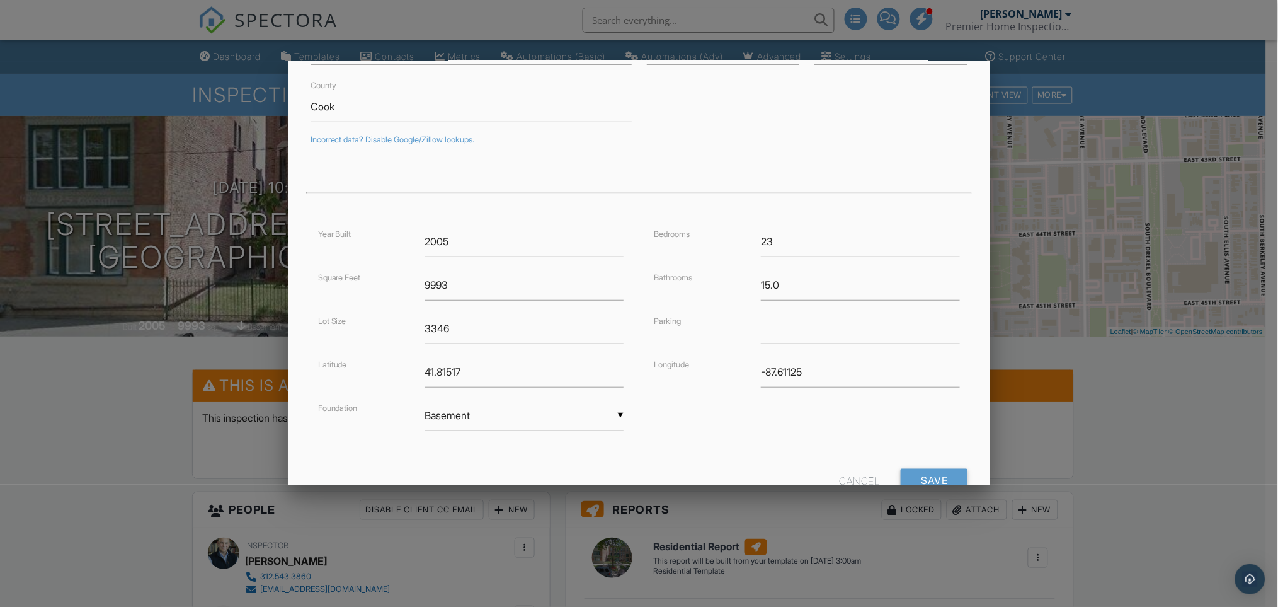
scroll to position [205, 0]
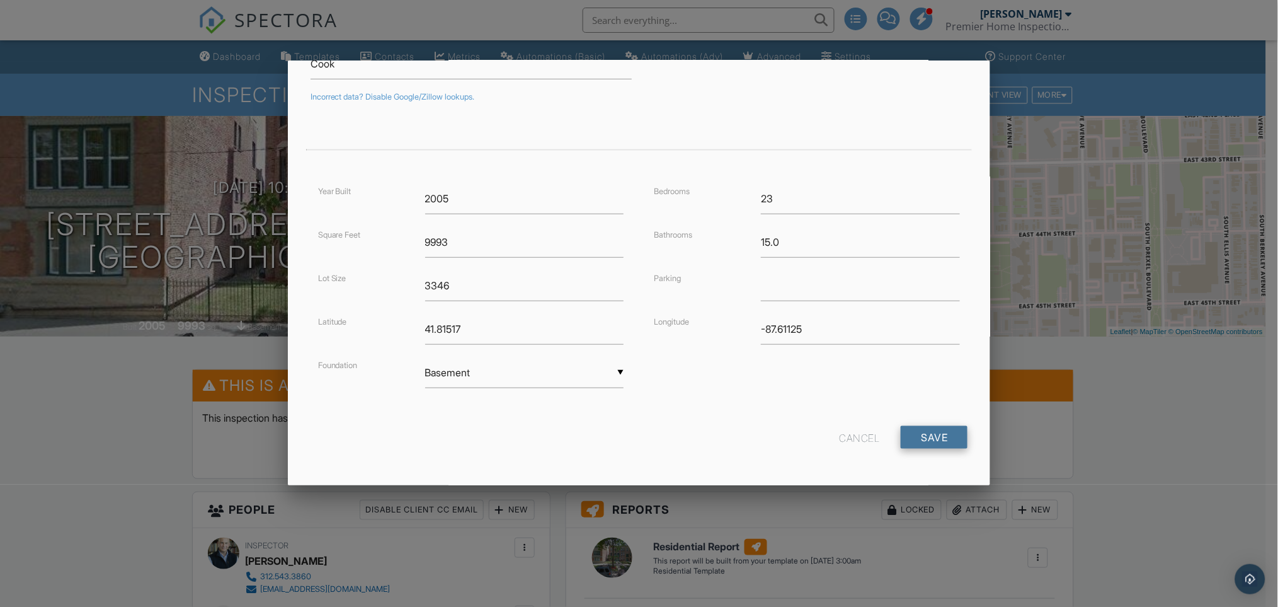
type input "[STREET_ADDRESS][PERSON_NAME]"
click at [922, 434] on input "Save" at bounding box center [934, 437] width 67 height 23
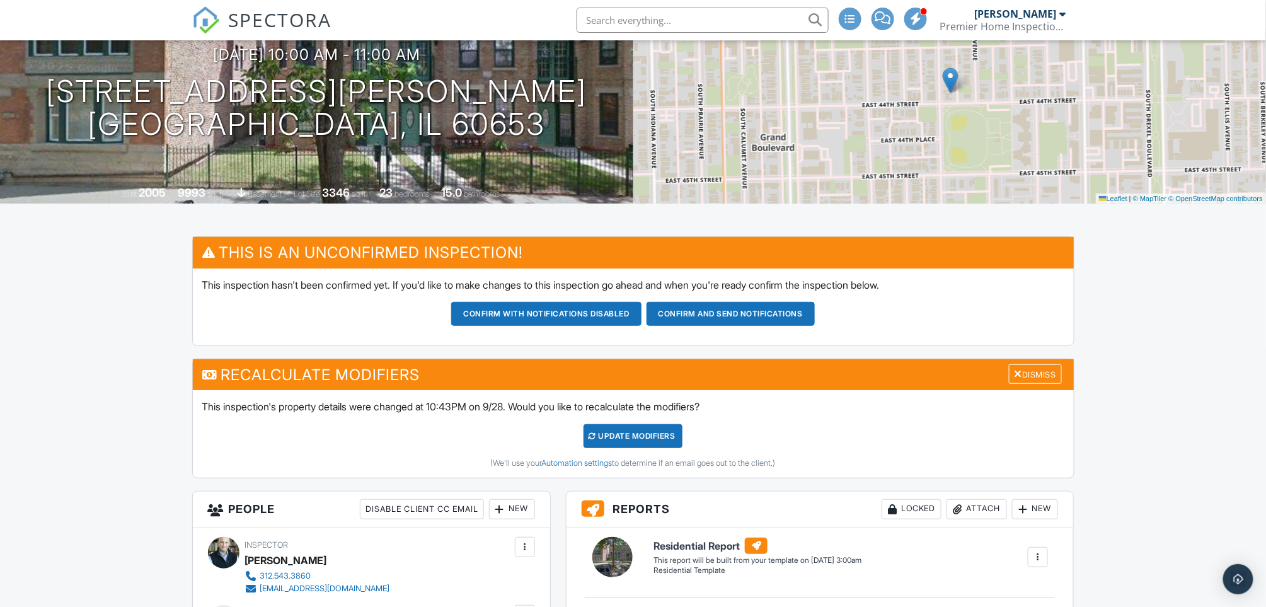
scroll to position [168, 0]
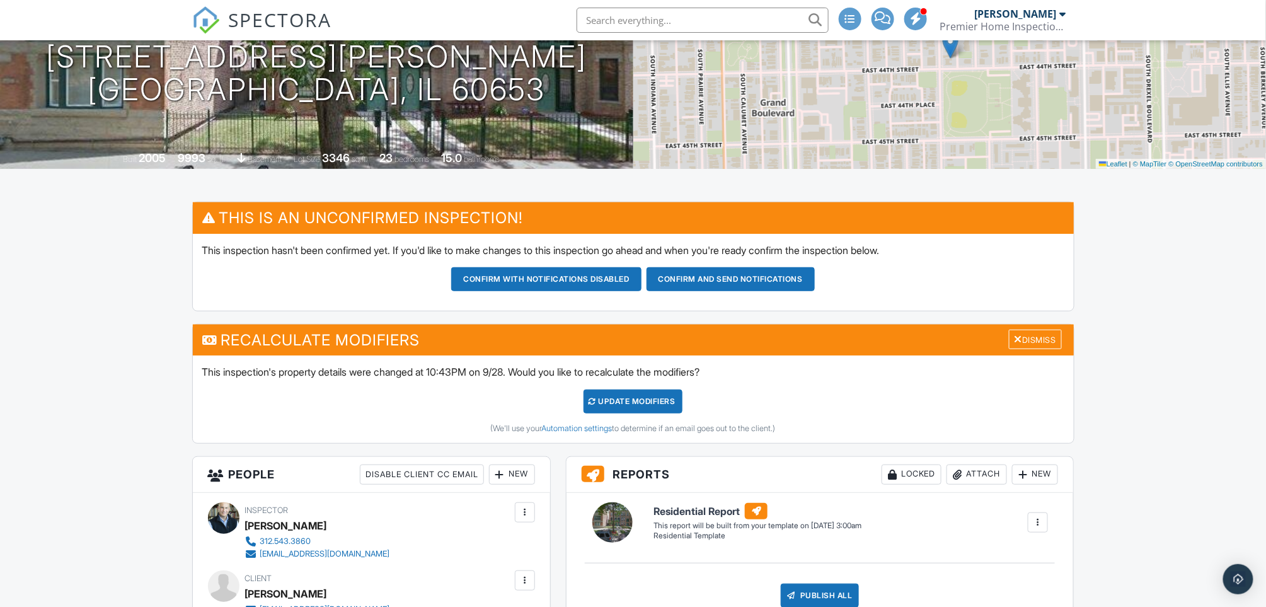
click at [641, 399] on div "UPDATE Modifiers" at bounding box center [632, 401] width 99 height 24
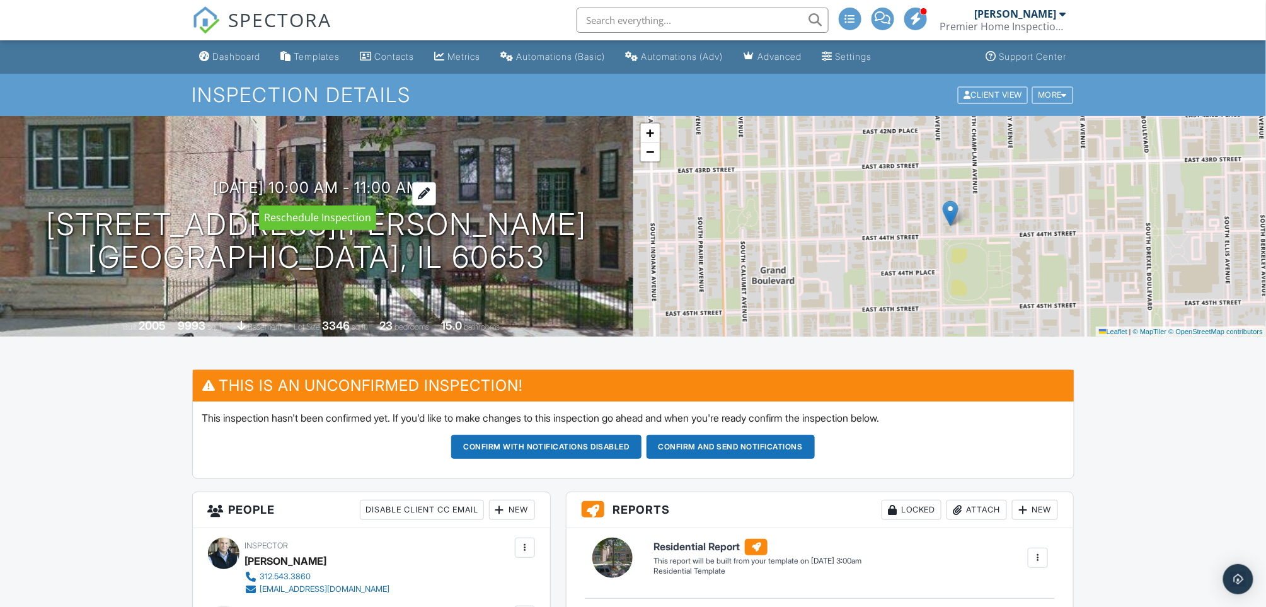
click at [368, 186] on h3 "10/02/2025 10:00 am - 11:00 am" at bounding box center [316, 187] width 207 height 17
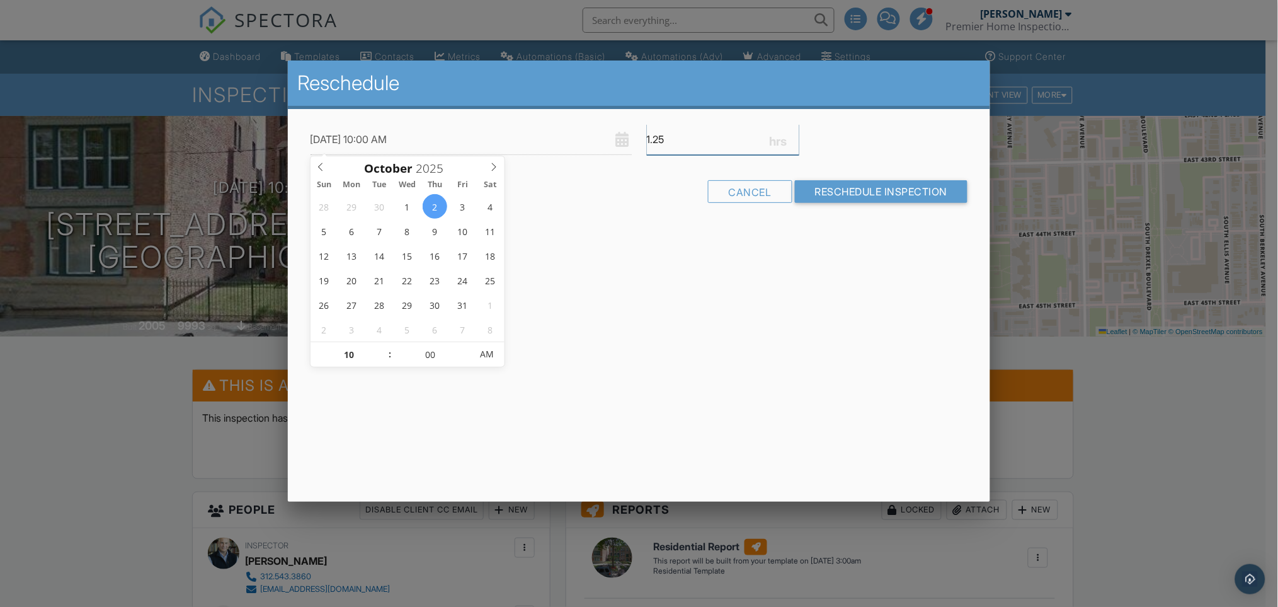
click at [795, 135] on input "1.25" at bounding box center [723, 139] width 153 height 31
click at [795, 135] on input "1.5" at bounding box center [723, 139] width 153 height 31
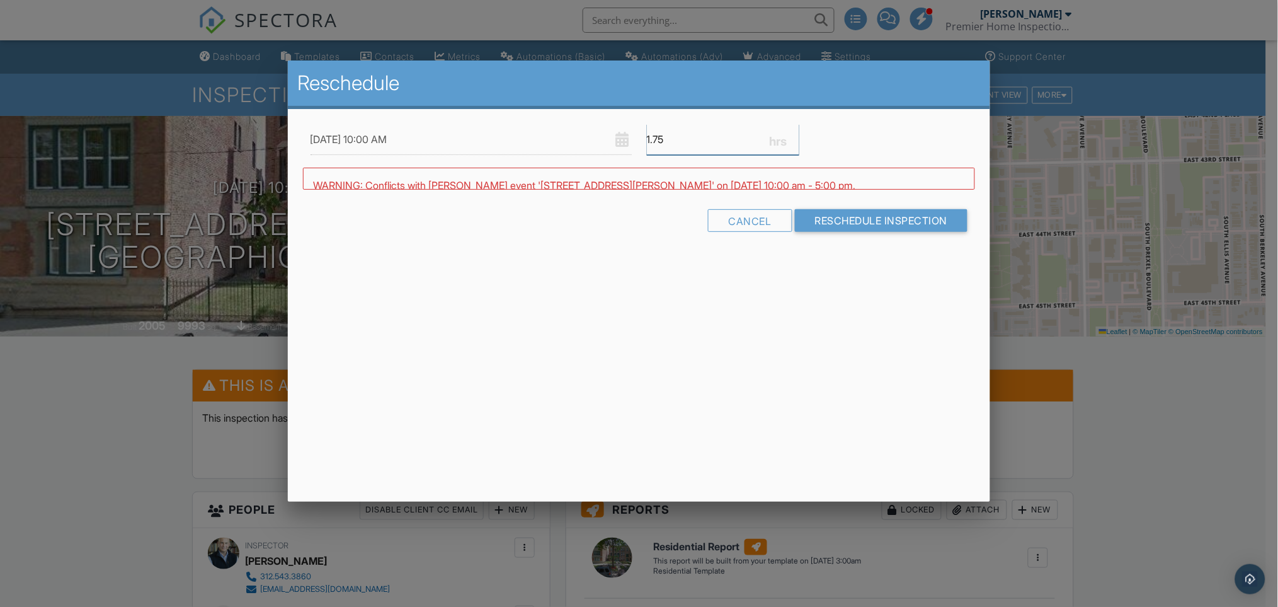
click at [795, 135] on input "1.75" at bounding box center [723, 139] width 153 height 31
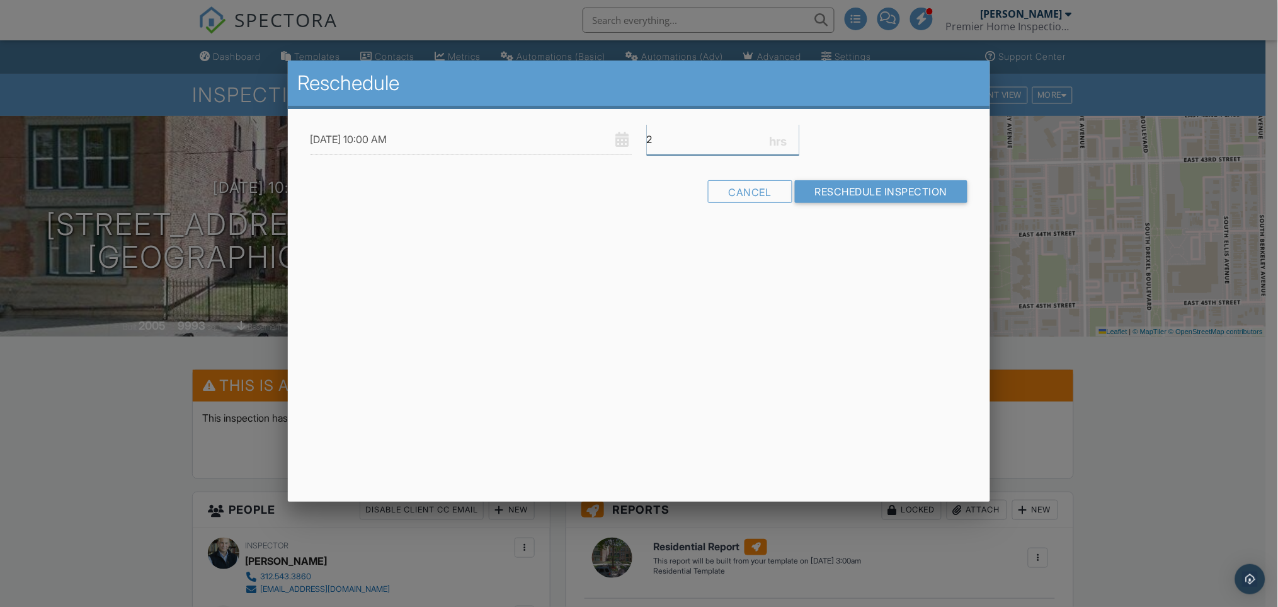
click at [795, 135] on input "2" at bounding box center [723, 139] width 153 height 31
click at [795, 135] on input "2.25" at bounding box center [723, 139] width 153 height 31
click at [795, 135] on input "2.5" at bounding box center [723, 139] width 153 height 31
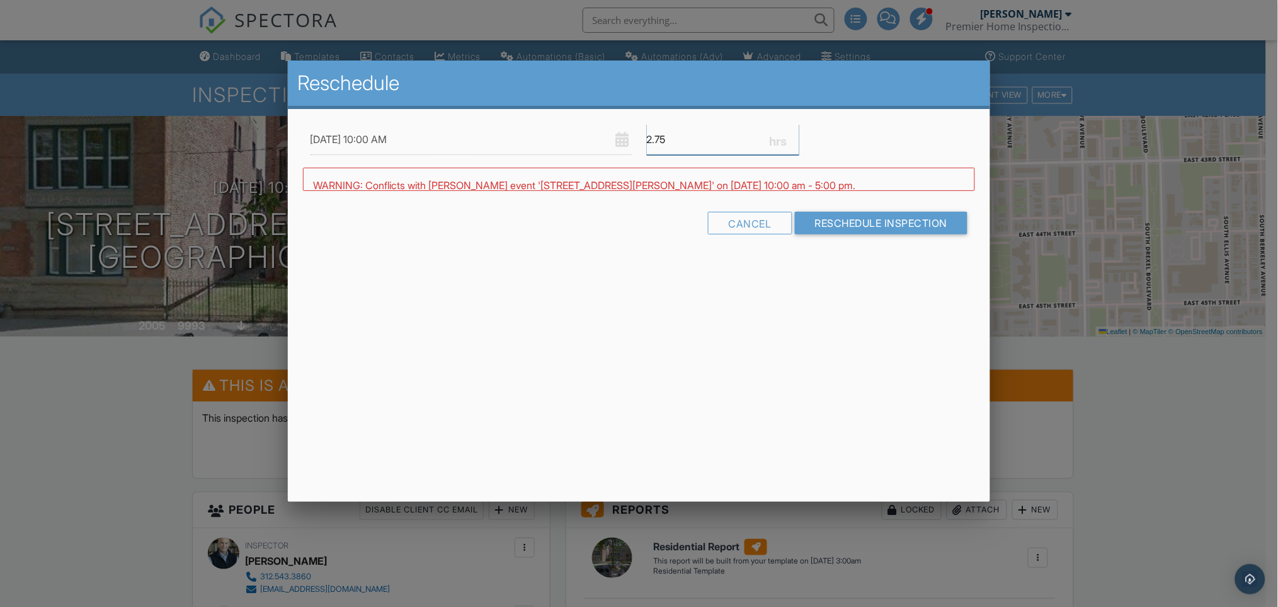
click at [795, 135] on input "2.75" at bounding box center [723, 139] width 153 height 31
click at [795, 135] on input "3" at bounding box center [723, 139] width 153 height 31
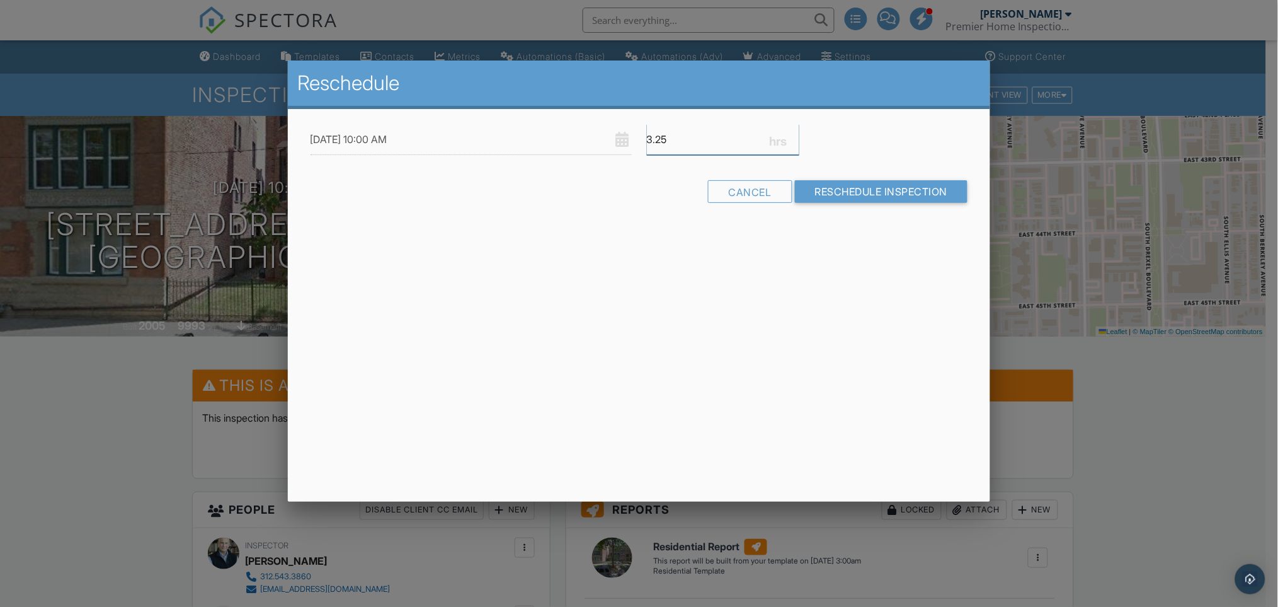
click at [795, 135] on input "3.25" at bounding box center [723, 139] width 153 height 31
click at [795, 135] on input "3.5" at bounding box center [723, 139] width 153 height 31
click at [795, 135] on input "3.75" at bounding box center [723, 139] width 153 height 31
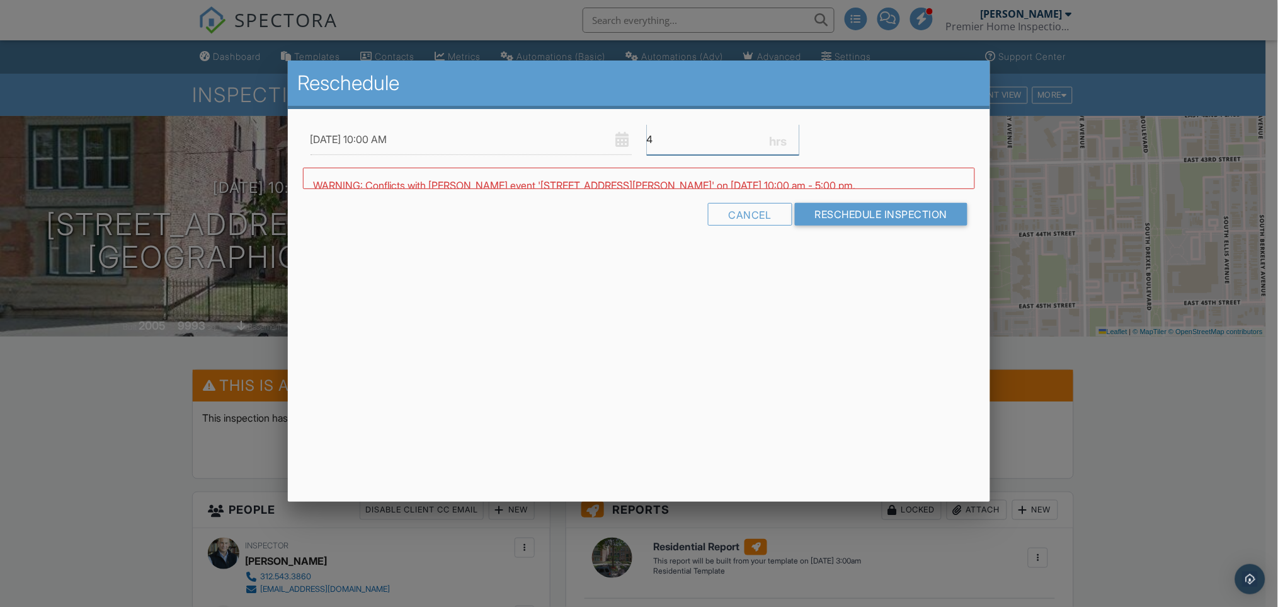
click at [795, 135] on input "4" at bounding box center [723, 139] width 153 height 31
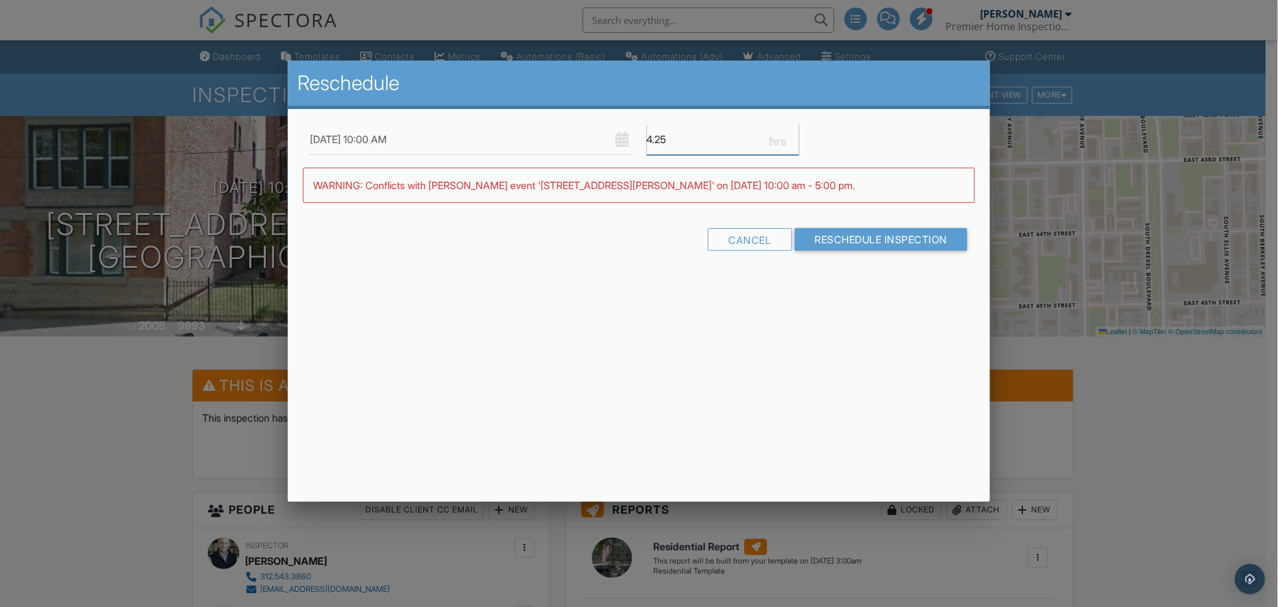
click at [795, 135] on input "4.25" at bounding box center [723, 139] width 153 height 31
type input "4.5"
click at [795, 135] on input "4.5" at bounding box center [723, 139] width 153 height 31
click at [832, 242] on input "Reschedule Inspection" at bounding box center [881, 240] width 173 height 23
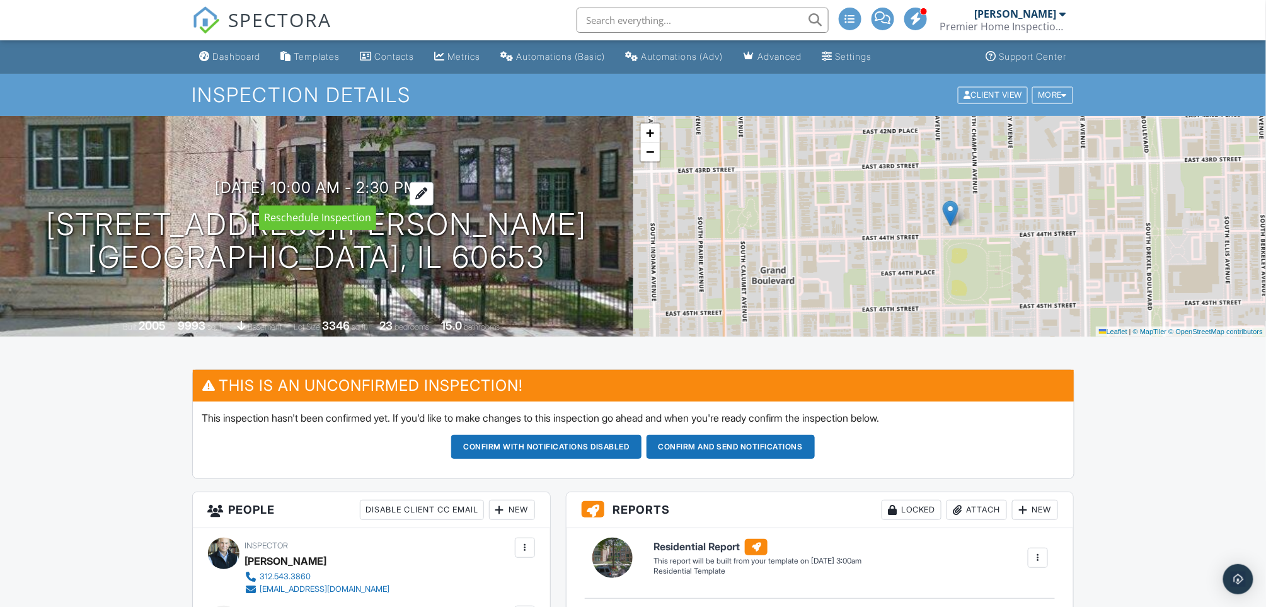
click at [433, 190] on div at bounding box center [422, 193] width 24 height 23
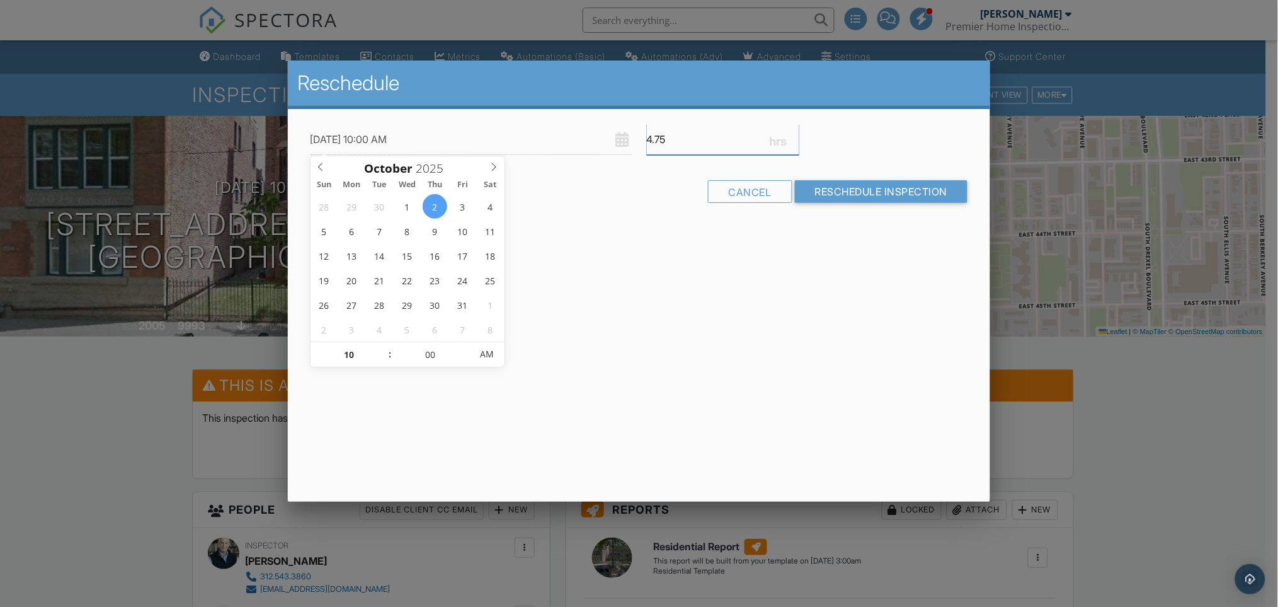
click at [794, 134] on input "4.75" at bounding box center [723, 139] width 153 height 31
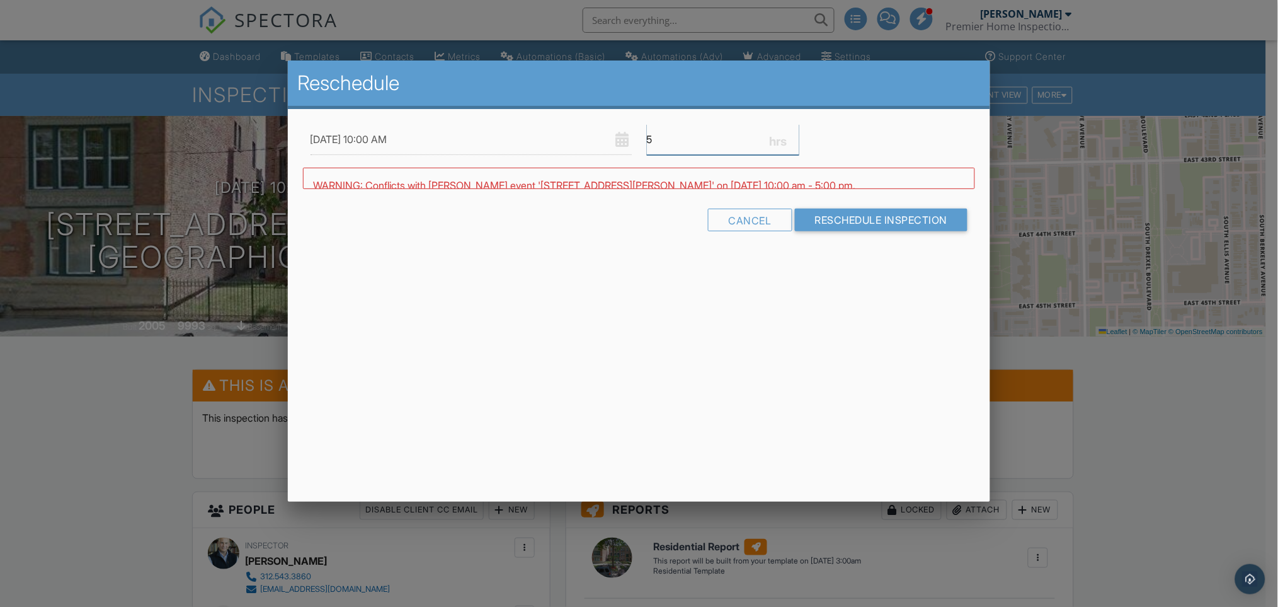
type input "5"
click at [794, 134] on input "5" at bounding box center [723, 139] width 153 height 31
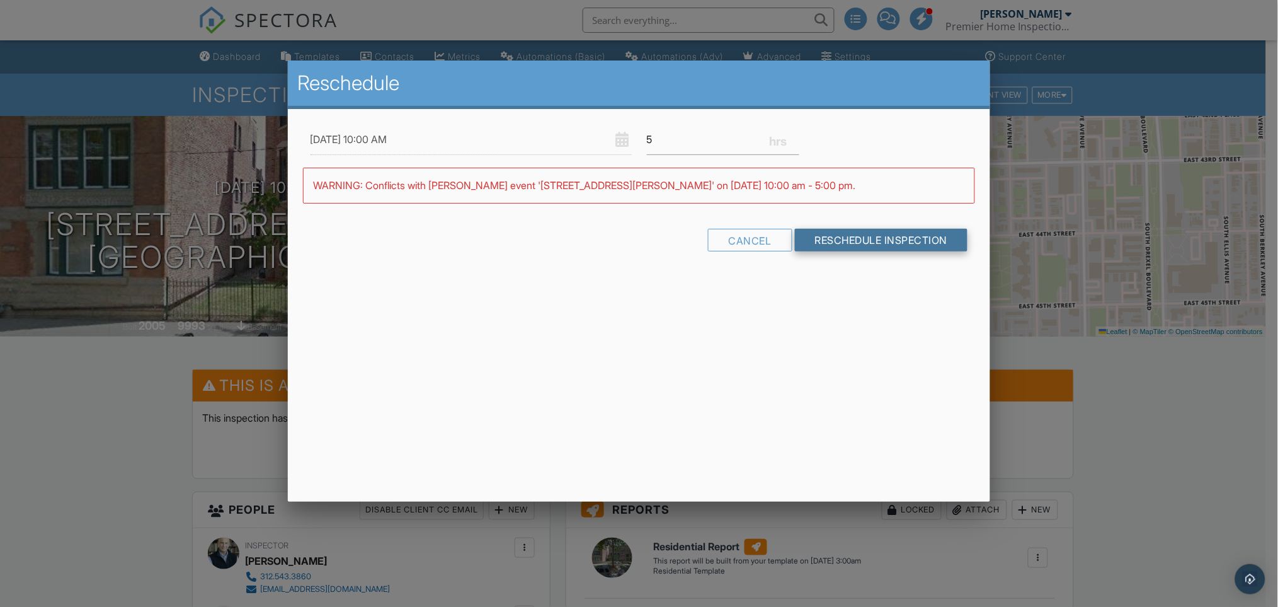
click at [868, 236] on input "Reschedule Inspection" at bounding box center [881, 240] width 173 height 23
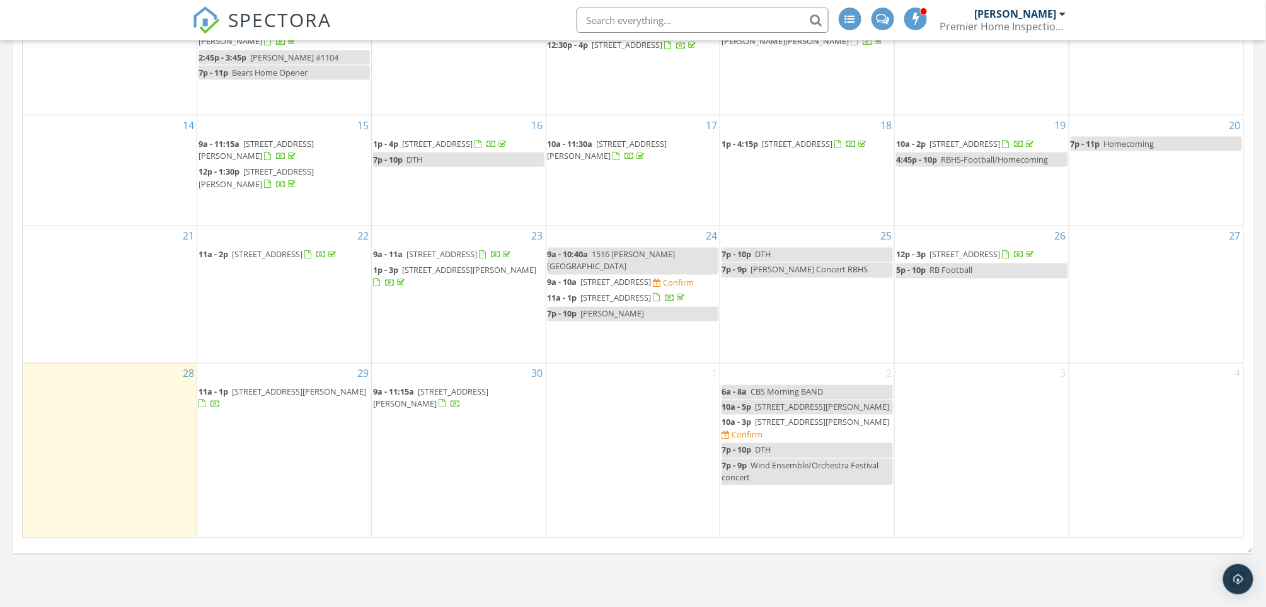
scroll to position [840, 0]
click at [788, 408] on span "[STREET_ADDRESS][PERSON_NAME]" at bounding box center [822, 405] width 134 height 11
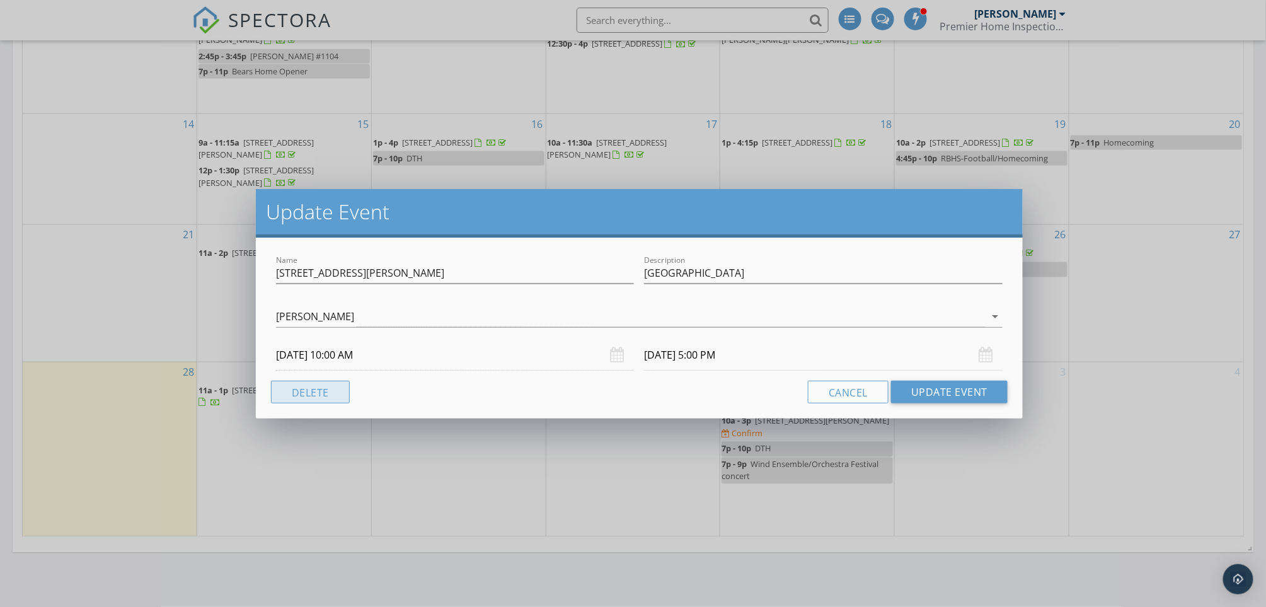
click at [314, 391] on button "Delete" at bounding box center [310, 392] width 79 height 23
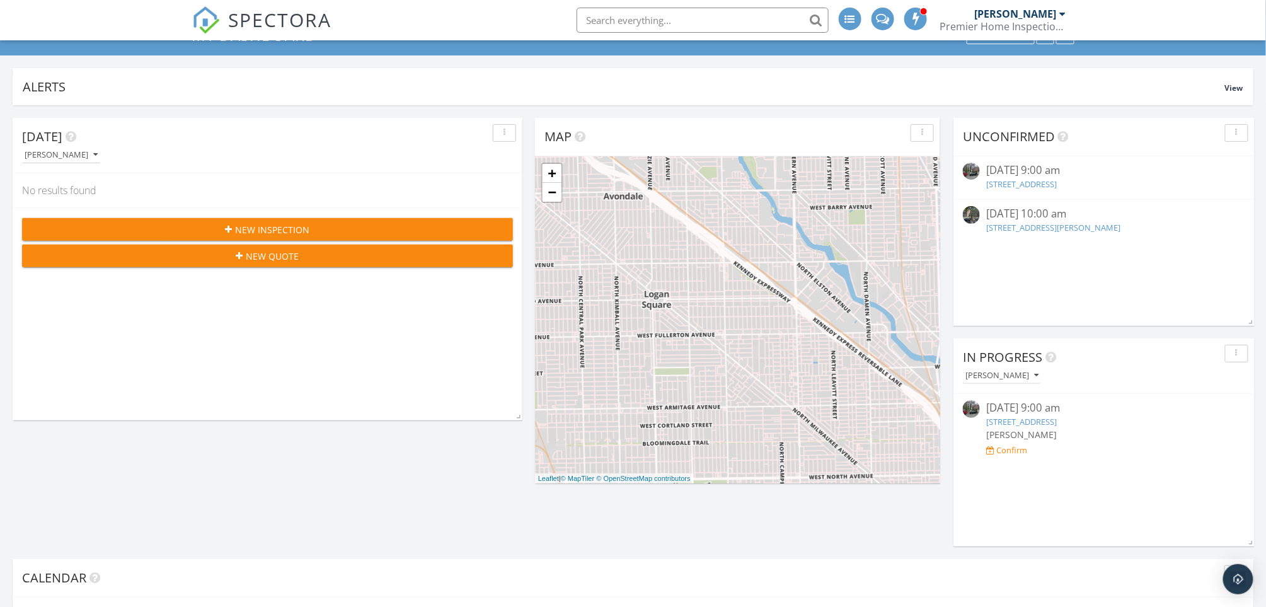
scroll to position [0, 0]
